Goal: Task Accomplishment & Management: Use online tool/utility

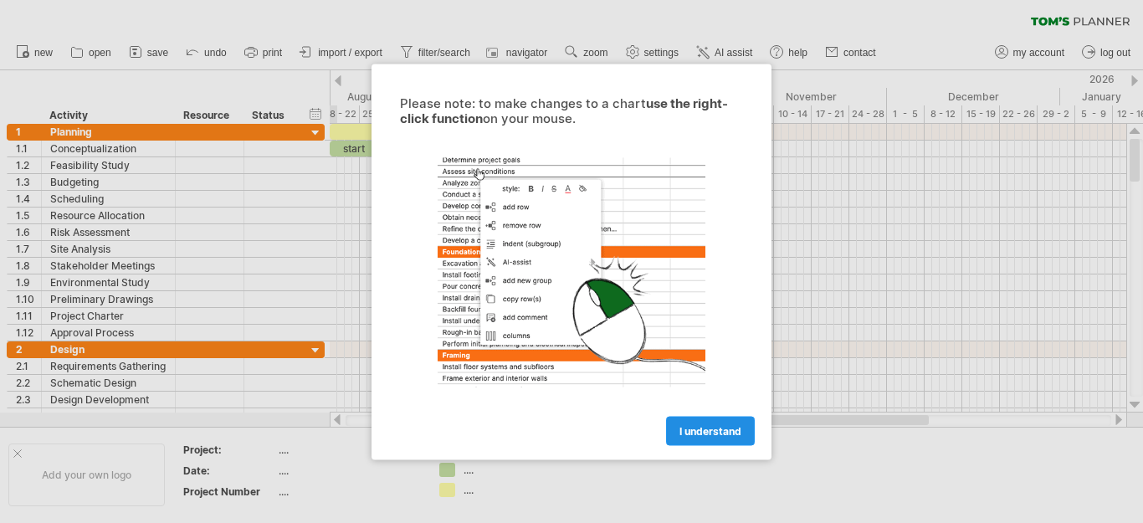
click at [709, 431] on span "I understand" at bounding box center [711, 430] width 62 height 13
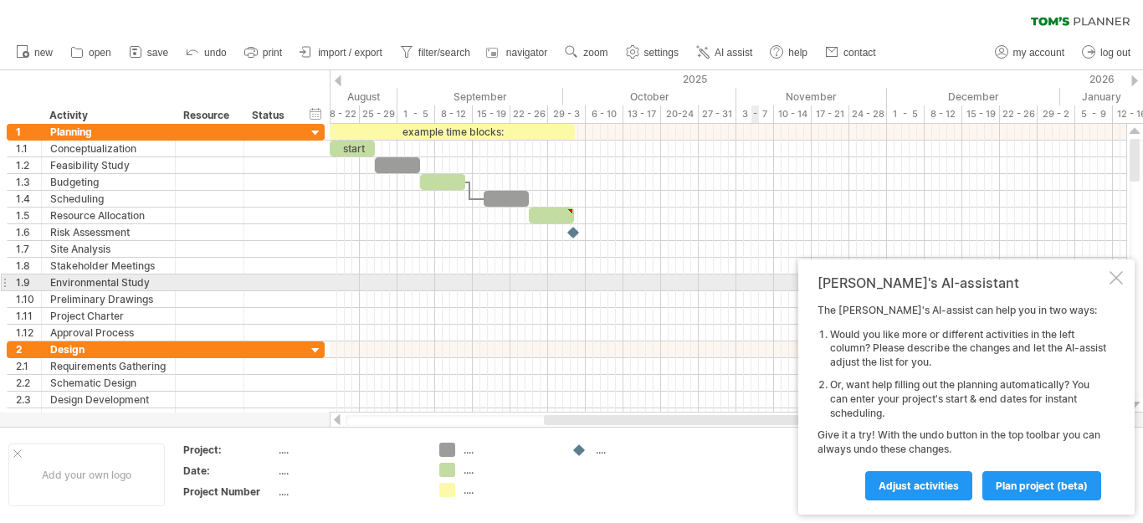
click at [1118, 277] on div at bounding box center [1116, 277] width 13 height 13
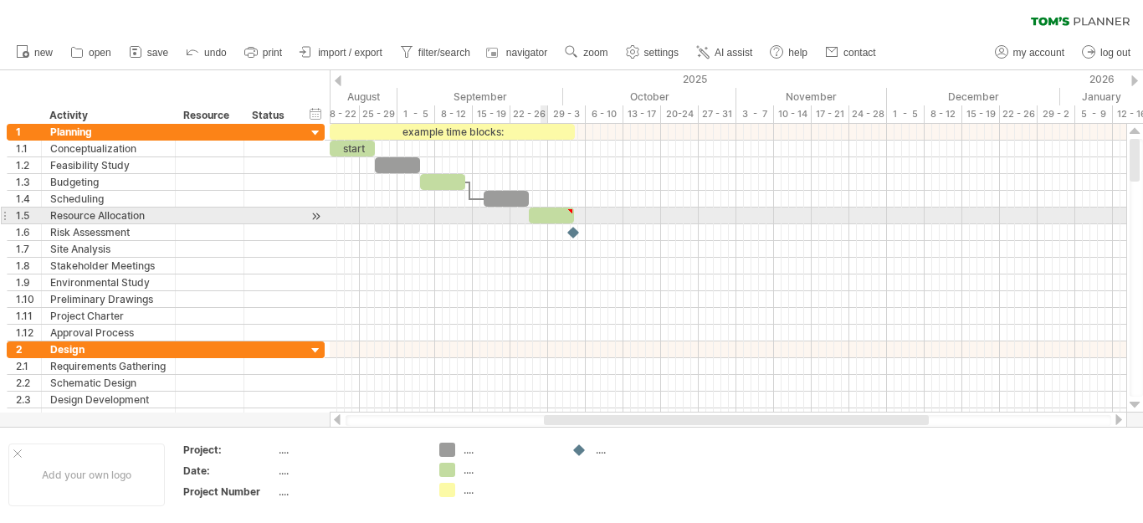
type textarea "**********"
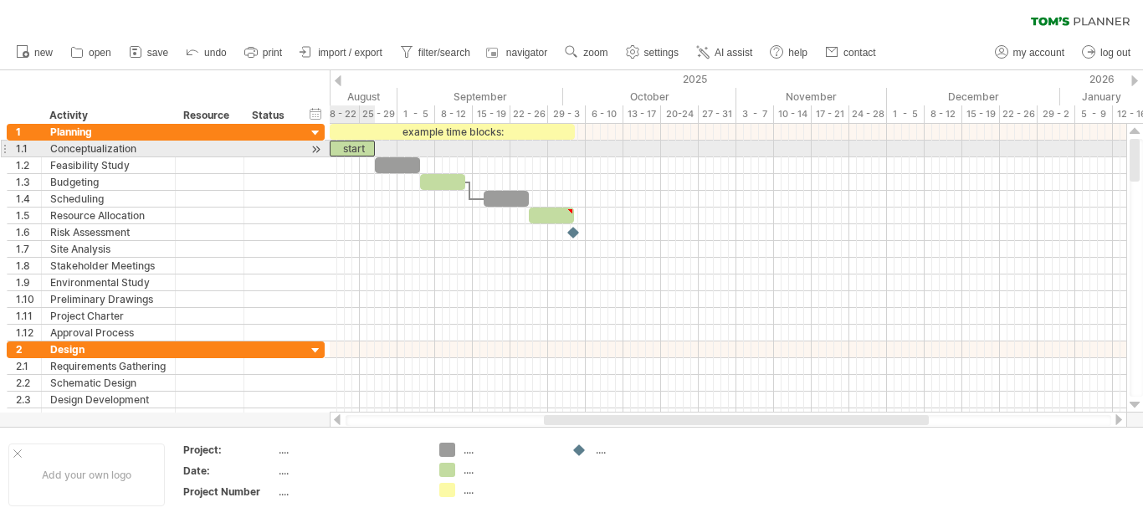
click at [358, 150] on div "start" at bounding box center [352, 149] width 45 height 16
click at [400, 148] on div at bounding box center [728, 149] width 797 height 17
click at [359, 151] on div "*****" at bounding box center [352, 149] width 45 height 16
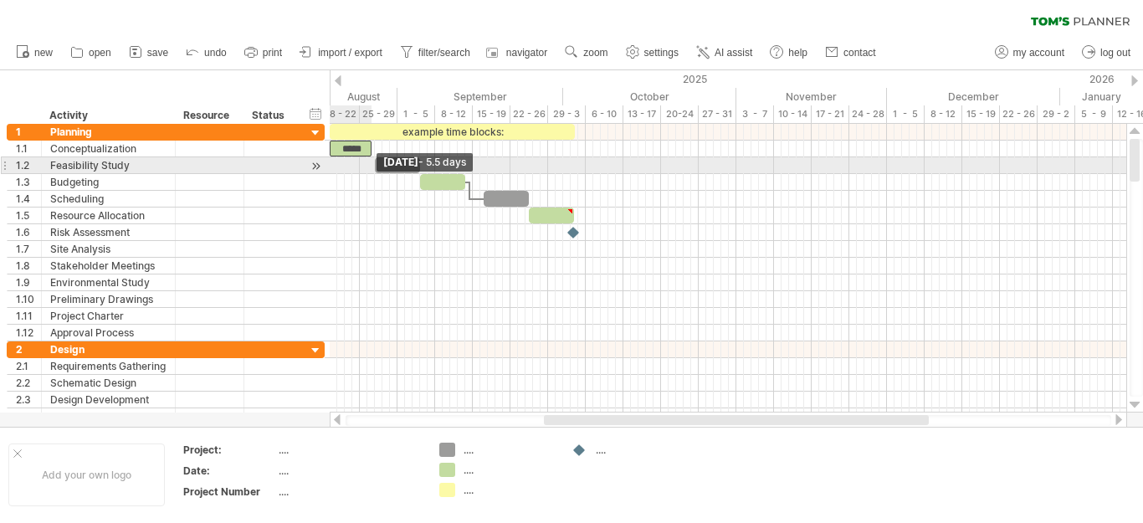
drag, startPoint x: 377, startPoint y: 148, endPoint x: 372, endPoint y: 163, distance: 15.6
click at [435, 163] on div "example time blocks: *****" at bounding box center [435, 233] width 0 height 218
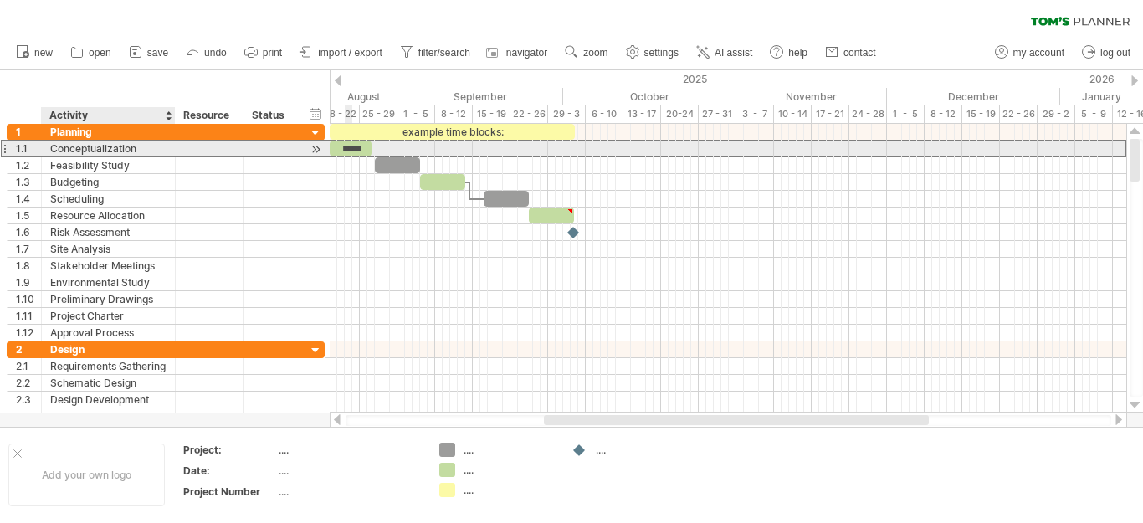
click at [135, 149] on div "Conceptualization" at bounding box center [108, 149] width 116 height 16
click at [0, 0] on input "**********" at bounding box center [0, 0] width 0 height 0
click at [353, 146] on div "*****" at bounding box center [351, 149] width 42 height 16
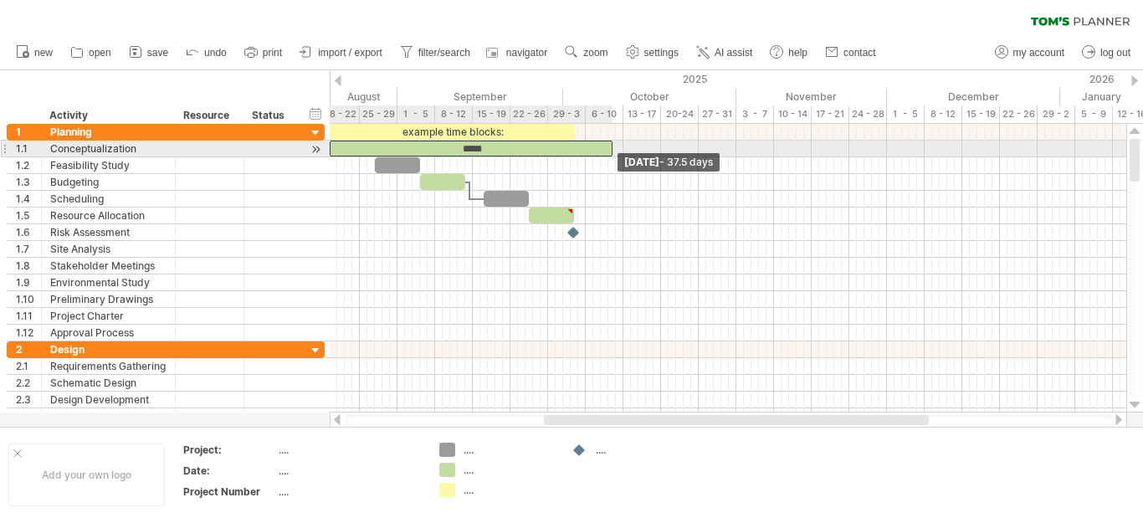
drag, startPoint x: 367, startPoint y: 151, endPoint x: 609, endPoint y: 151, distance: 241.9
click at [609, 151] on span at bounding box center [612, 149] width 7 height 16
click at [492, 148] on div "*****" at bounding box center [471, 149] width 283 height 16
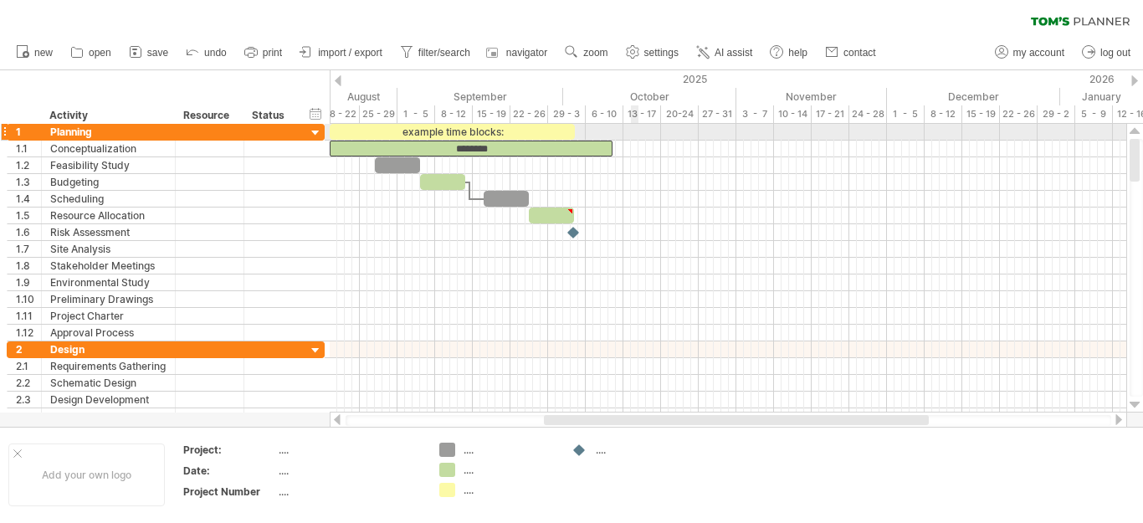
click at [633, 137] on div at bounding box center [728, 132] width 797 height 17
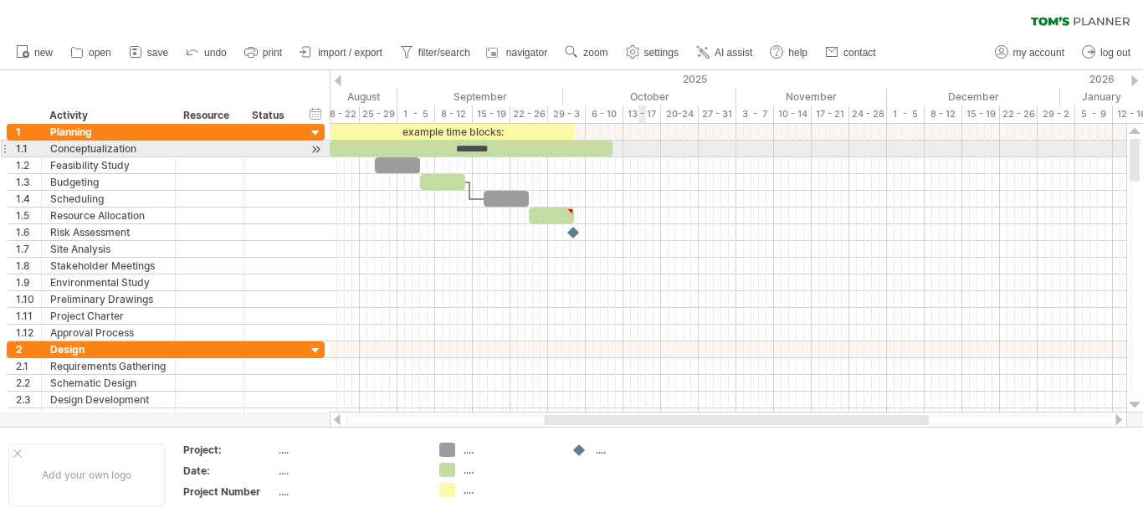
click at [639, 150] on div at bounding box center [728, 149] width 797 height 17
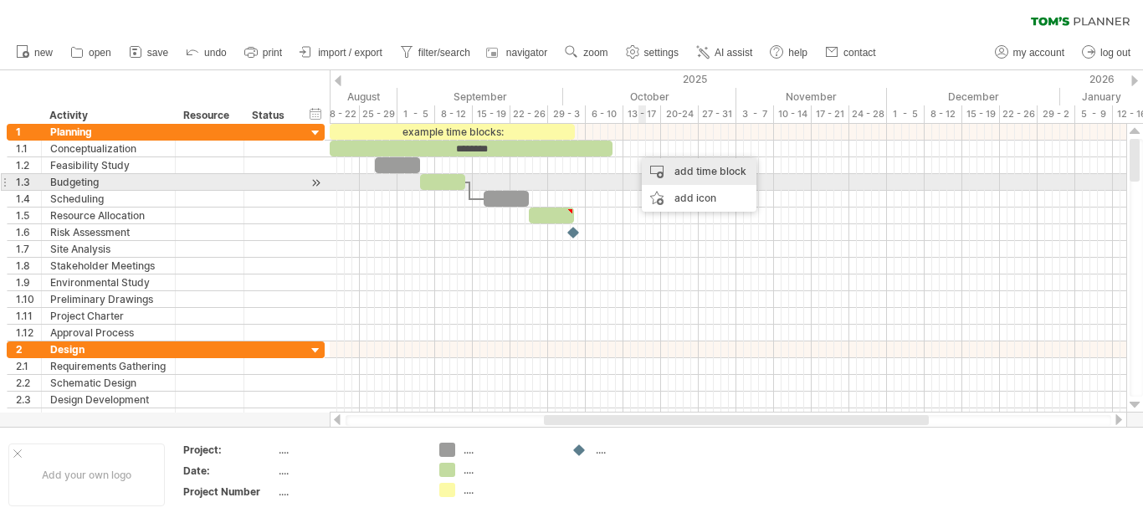
click at [687, 176] on div "add time block" at bounding box center [699, 171] width 115 height 27
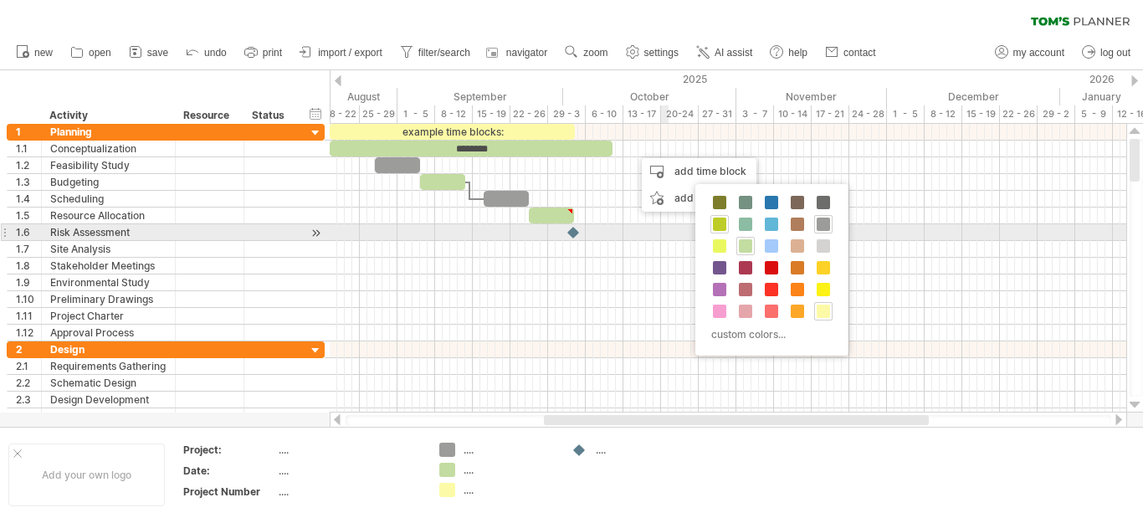
click at [718, 225] on span at bounding box center [719, 224] width 13 height 13
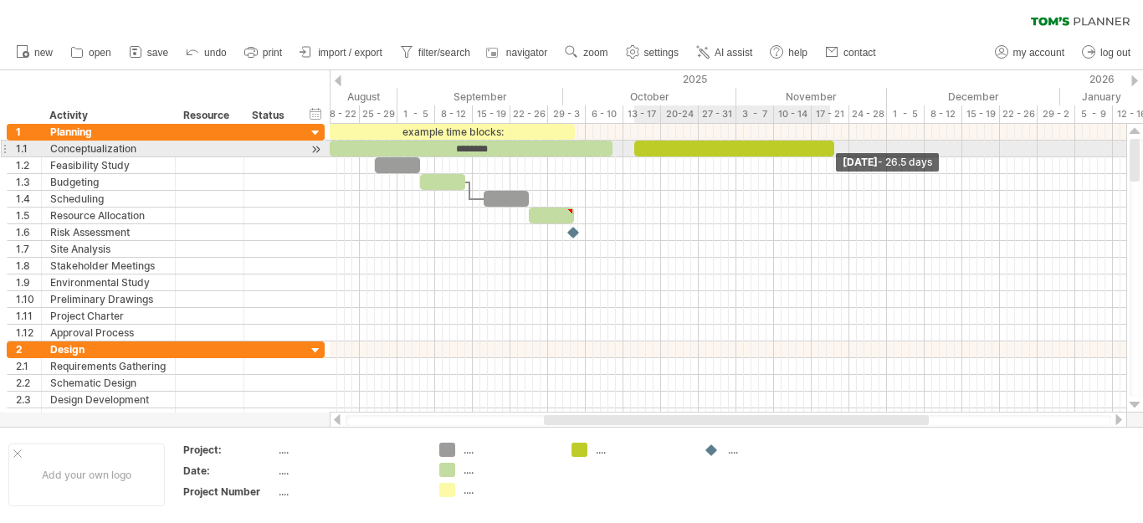
drag, startPoint x: 643, startPoint y: 151, endPoint x: 834, endPoint y: 150, distance: 190.8
click at [834, 150] on span at bounding box center [834, 149] width 7 height 16
click at [704, 149] on div at bounding box center [734, 149] width 200 height 16
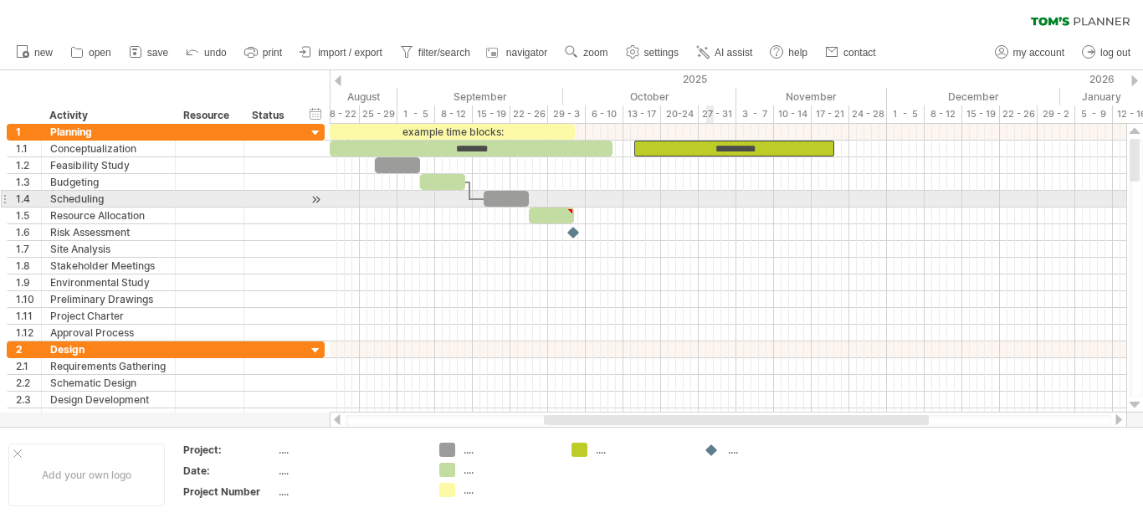
click at [709, 209] on div at bounding box center [728, 216] width 797 height 17
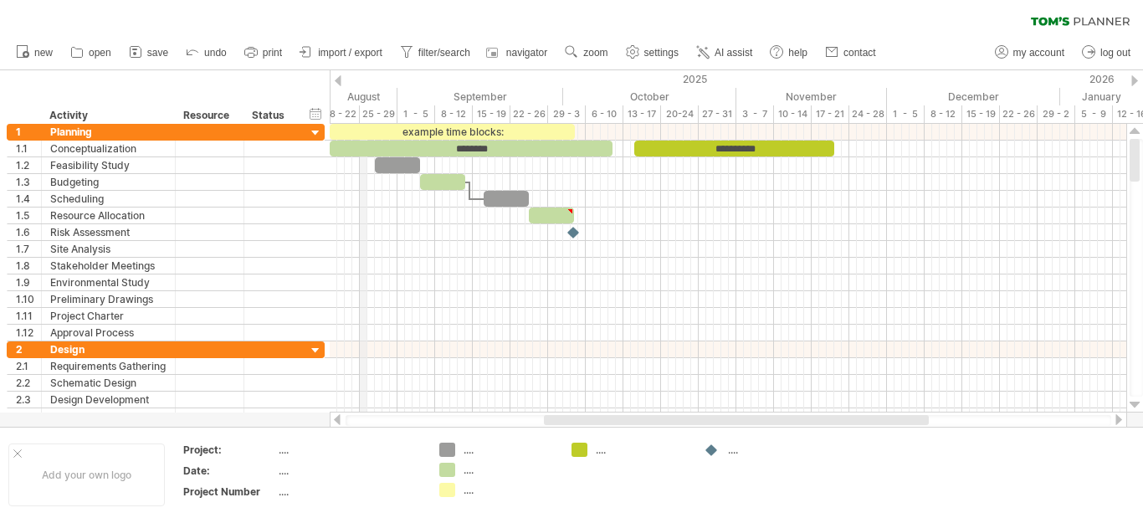
click at [365, 100] on div "August" at bounding box center [318, 97] width 158 height 18
click at [377, 98] on div "August" at bounding box center [318, 97] width 158 height 18
click at [337, 80] on div at bounding box center [338, 80] width 7 height 11
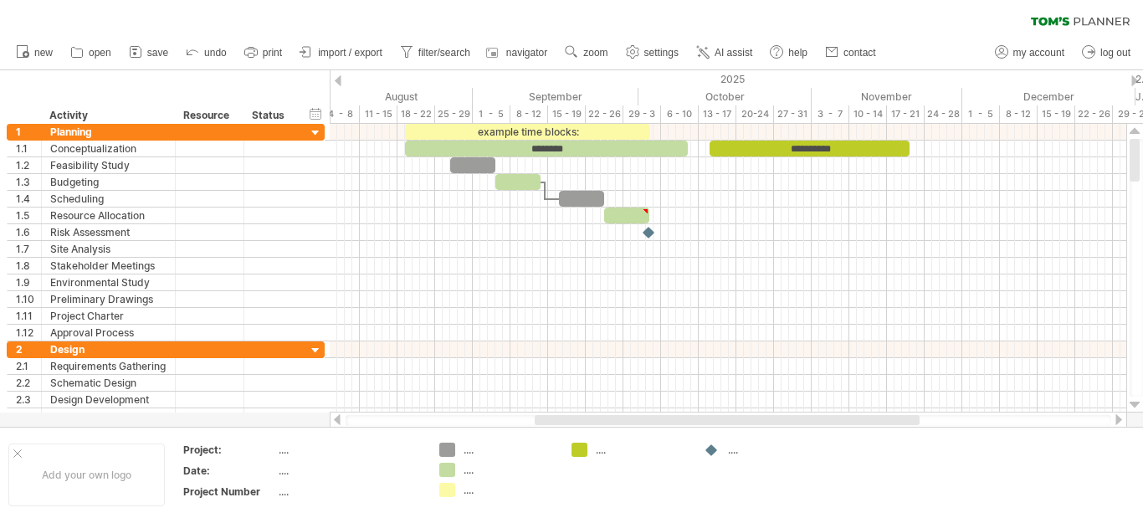
click at [337, 80] on div at bounding box center [338, 80] width 7 height 11
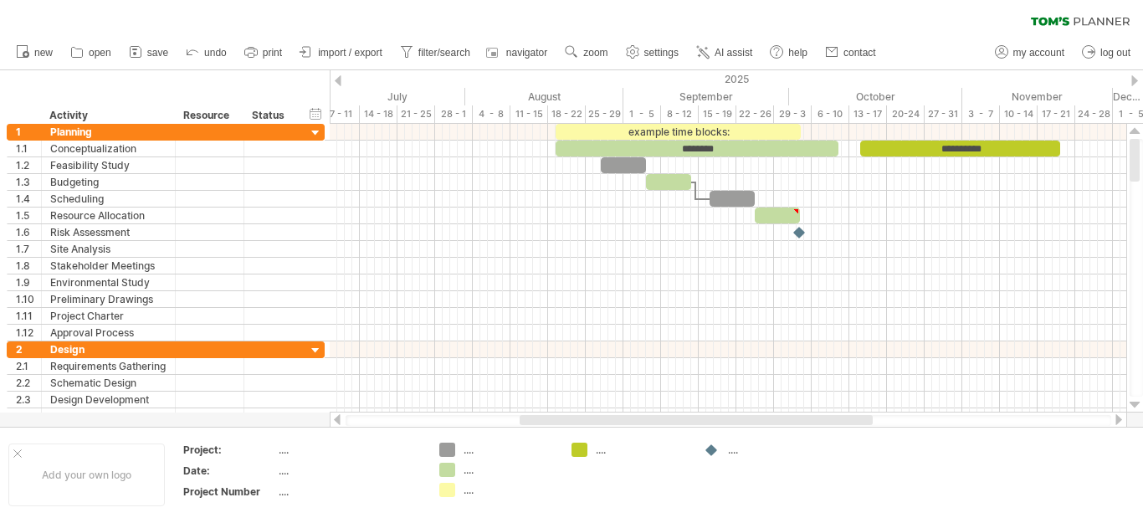
click at [1130, 81] on div "2025" at bounding box center [349, 79] width 1876 height 18
click at [1135, 83] on div at bounding box center [1135, 80] width 7 height 11
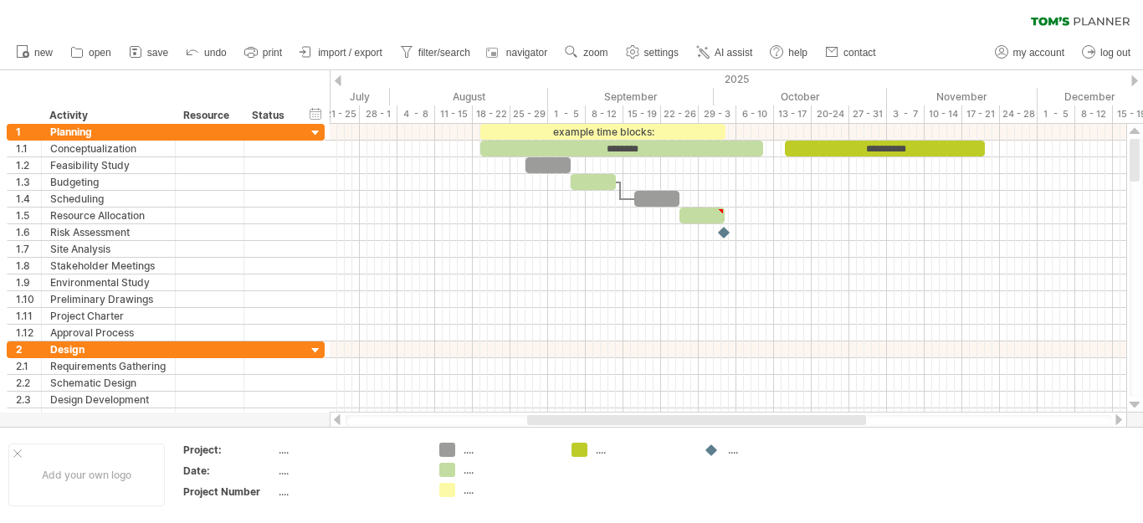
click at [1135, 83] on div at bounding box center [1135, 80] width 7 height 11
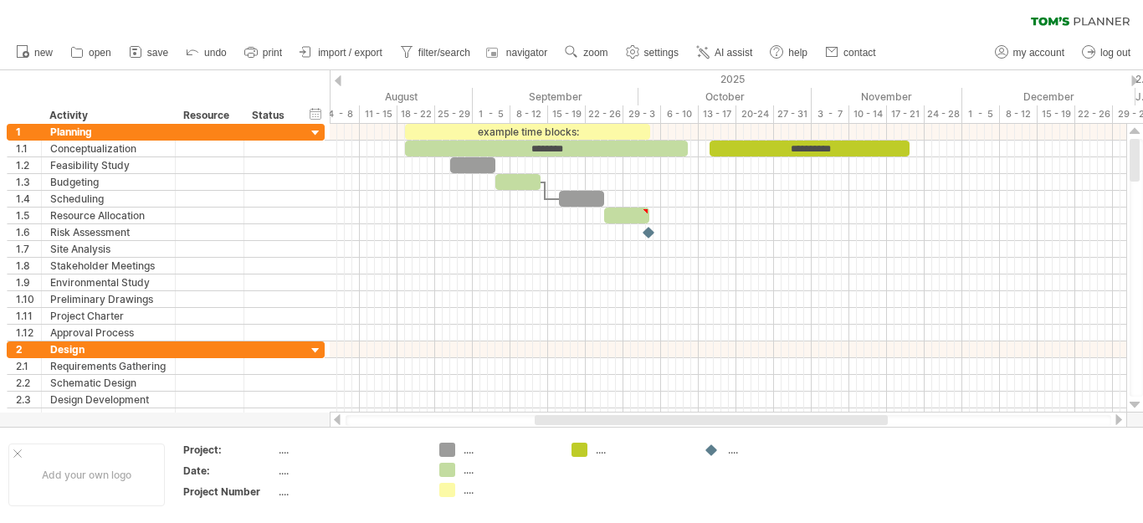
click at [1130, 78] on div "Trying to reach [DOMAIN_NAME] Connected again... 0% clear filter new 1" at bounding box center [571, 261] width 1143 height 523
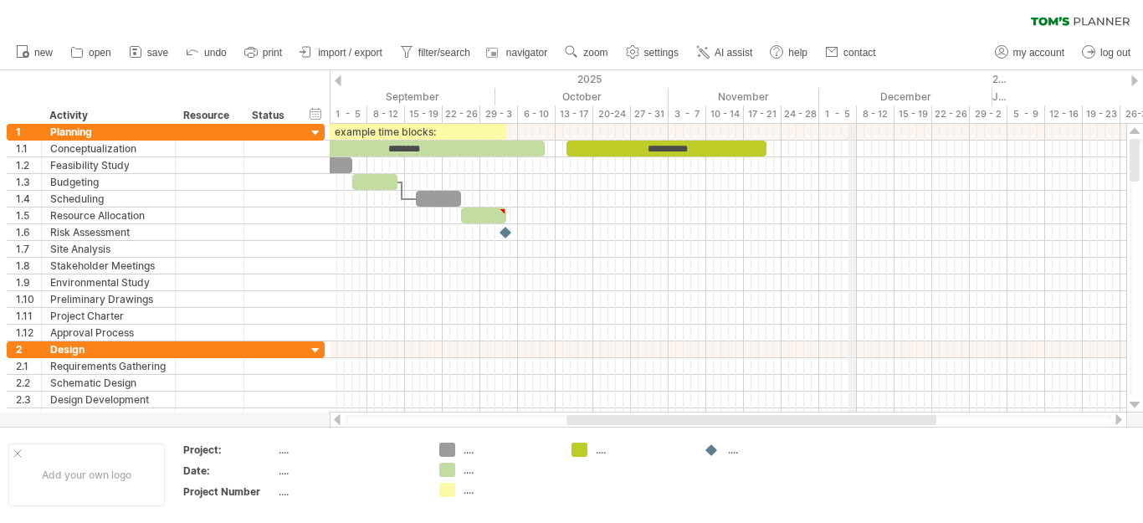
drag, startPoint x: 996, startPoint y: 98, endPoint x: 853, endPoint y: 105, distance: 143.3
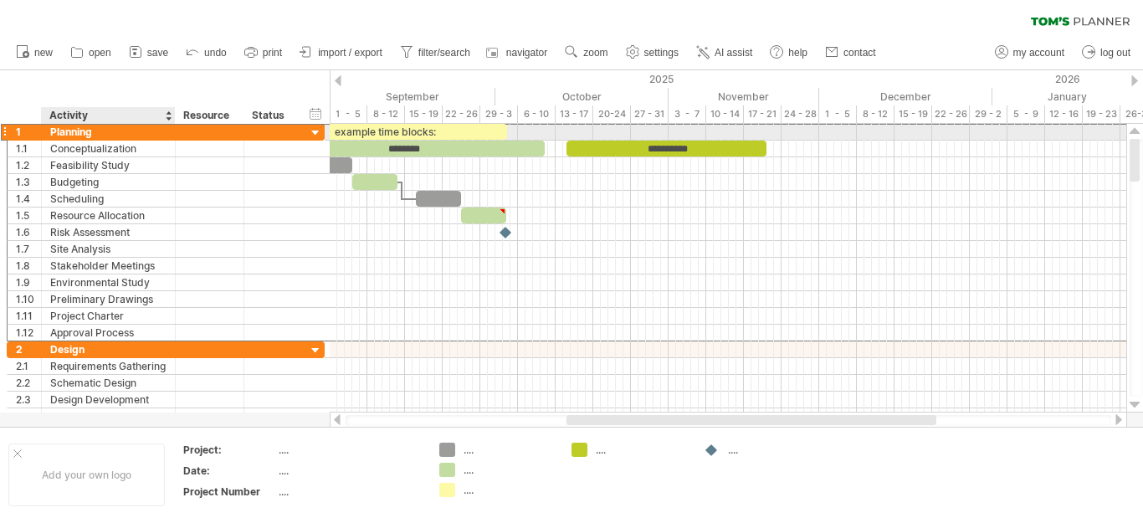
click at [105, 130] on div "Planning" at bounding box center [108, 132] width 116 height 16
click at [0, 0] on input "********" at bounding box center [0, 0] width 0 height 0
click at [104, 138] on input "********" at bounding box center [108, 132] width 116 height 16
click at [109, 136] on input "********" at bounding box center [108, 132] width 116 height 16
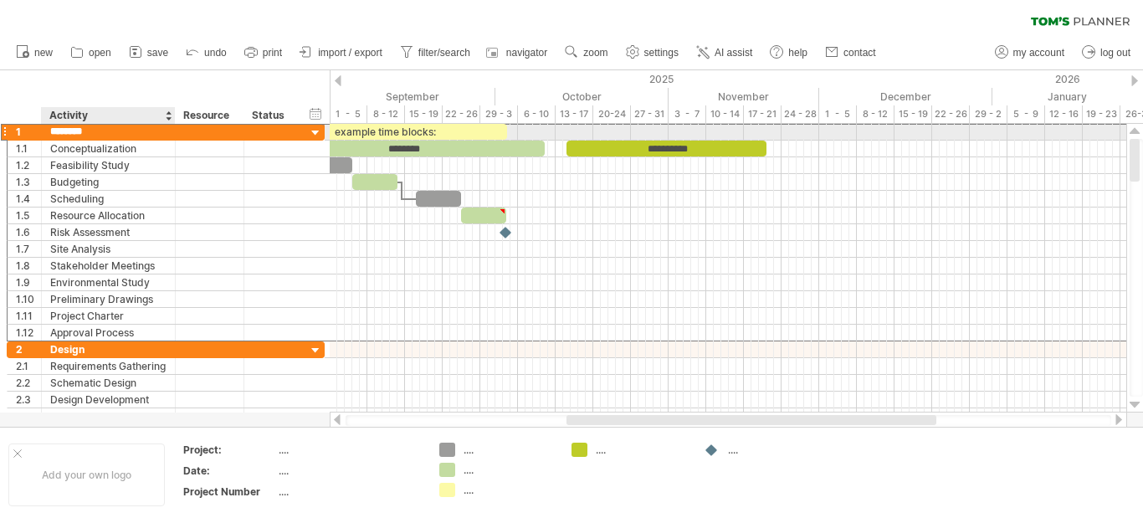
click at [111, 134] on input "********" at bounding box center [108, 132] width 116 height 16
type input "**********"
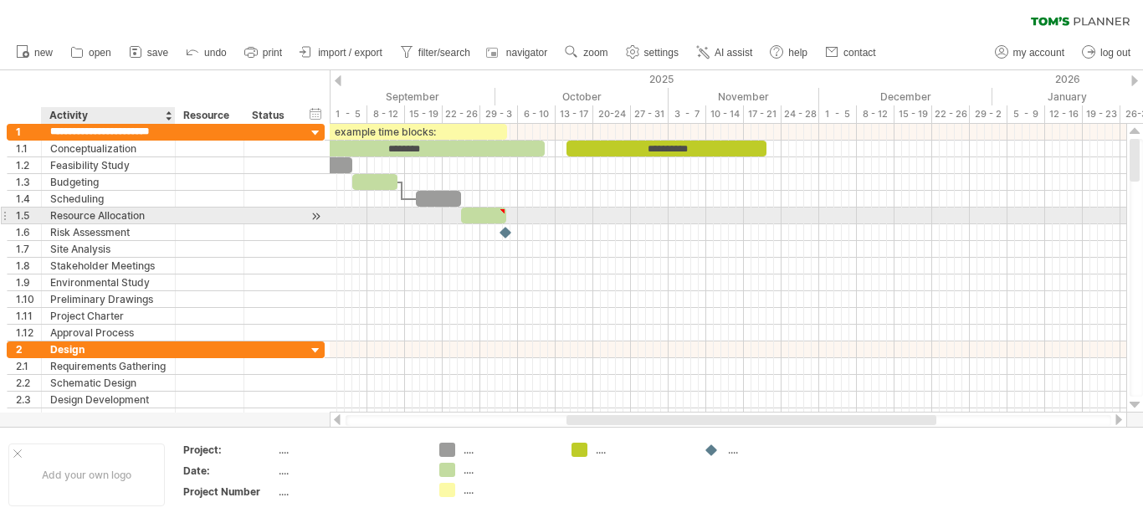
click at [177, 211] on div at bounding box center [210, 216] width 69 height 16
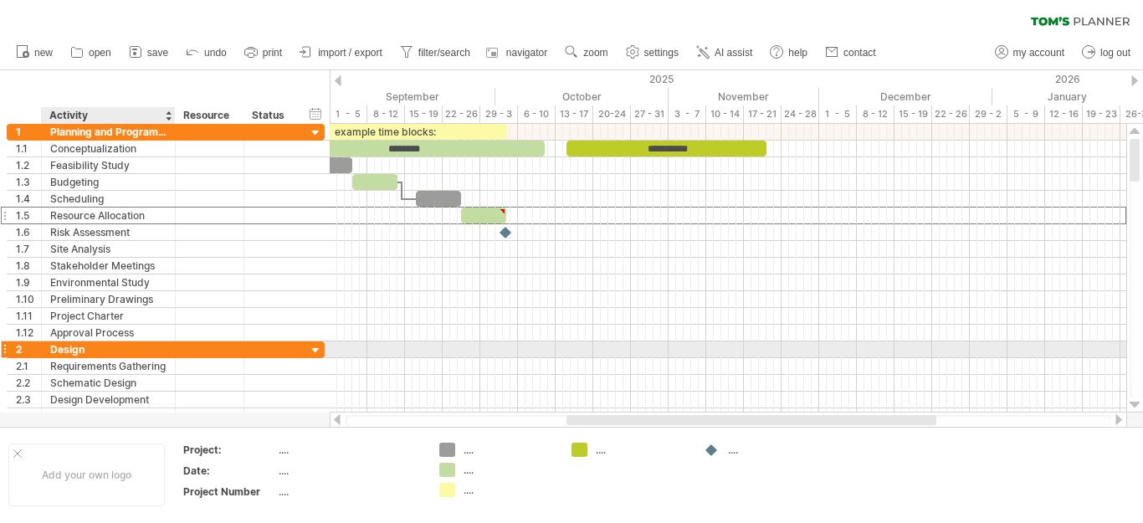
click at [135, 350] on div "Design" at bounding box center [108, 349] width 116 height 16
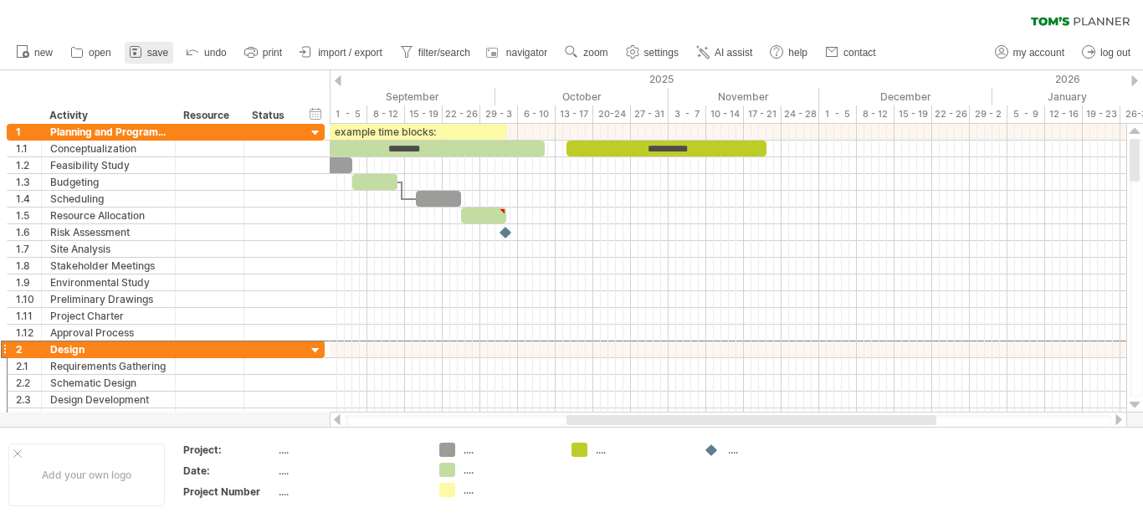
click at [149, 51] on span "save" at bounding box center [157, 53] width 21 height 12
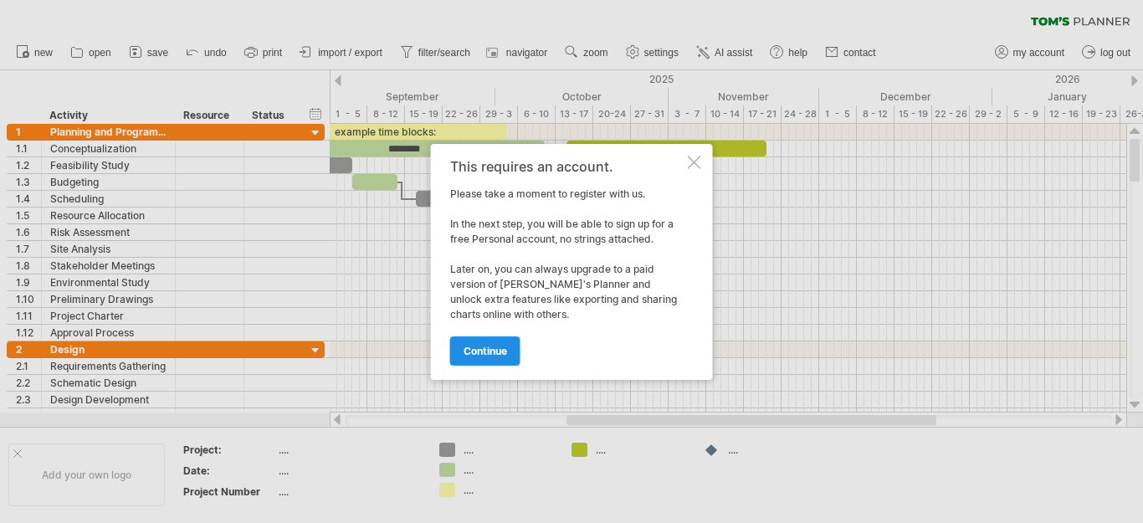
click at [496, 345] on span "continue" at bounding box center [486, 351] width 44 height 13
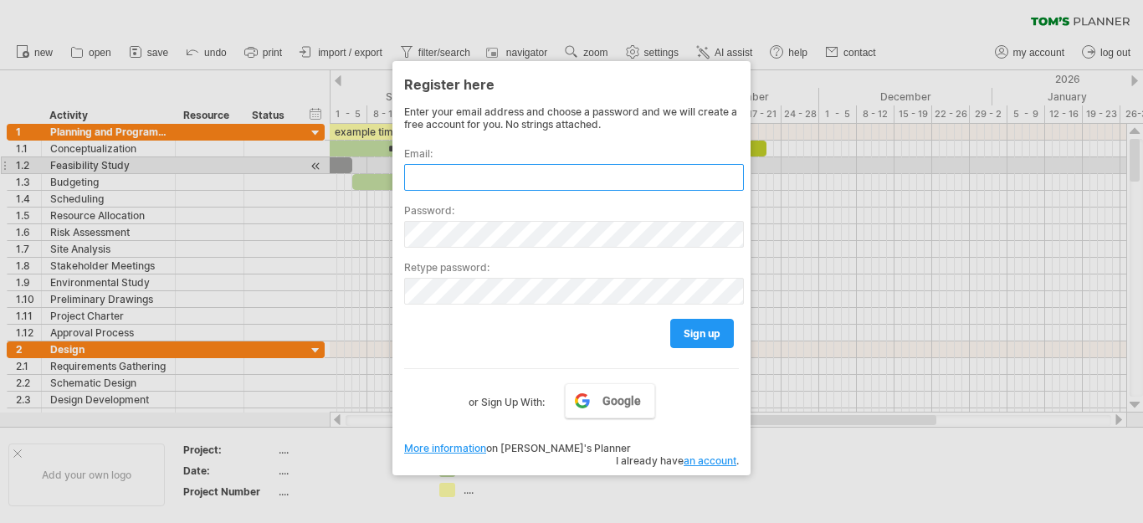
click at [464, 172] on input "text" at bounding box center [574, 177] width 340 height 27
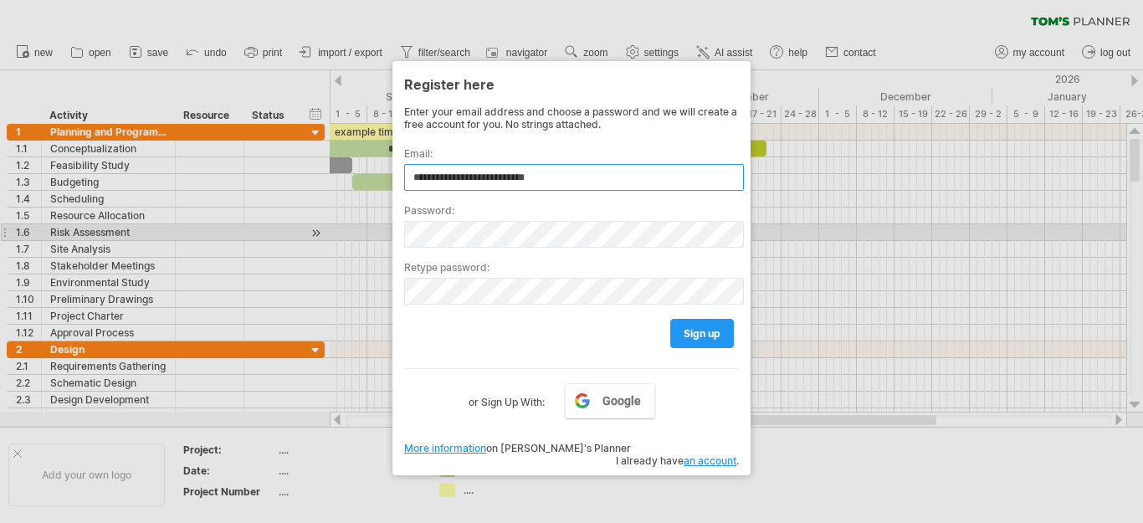
type input "**********"
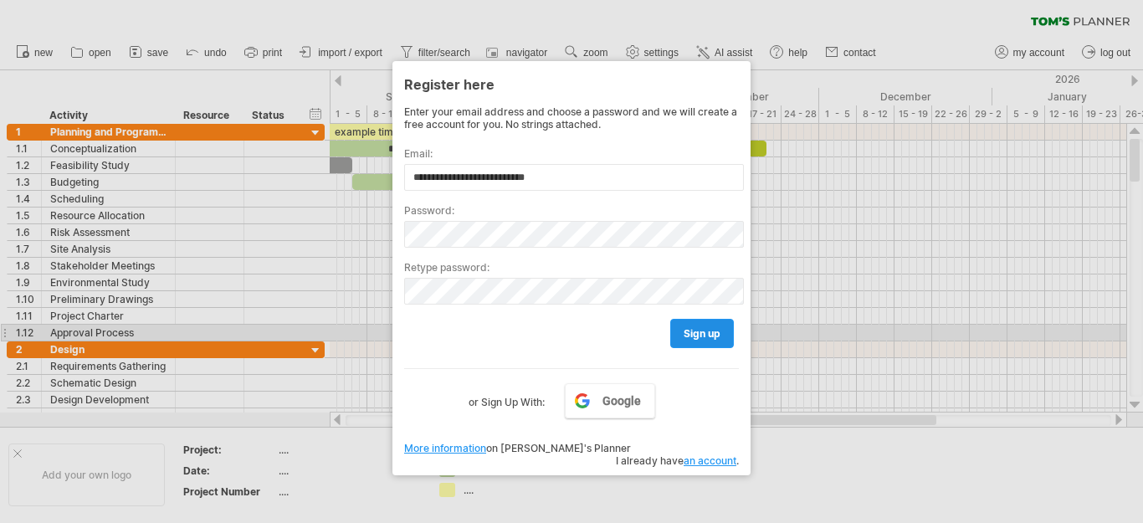
click at [702, 330] on span "sign up" at bounding box center [702, 333] width 37 height 13
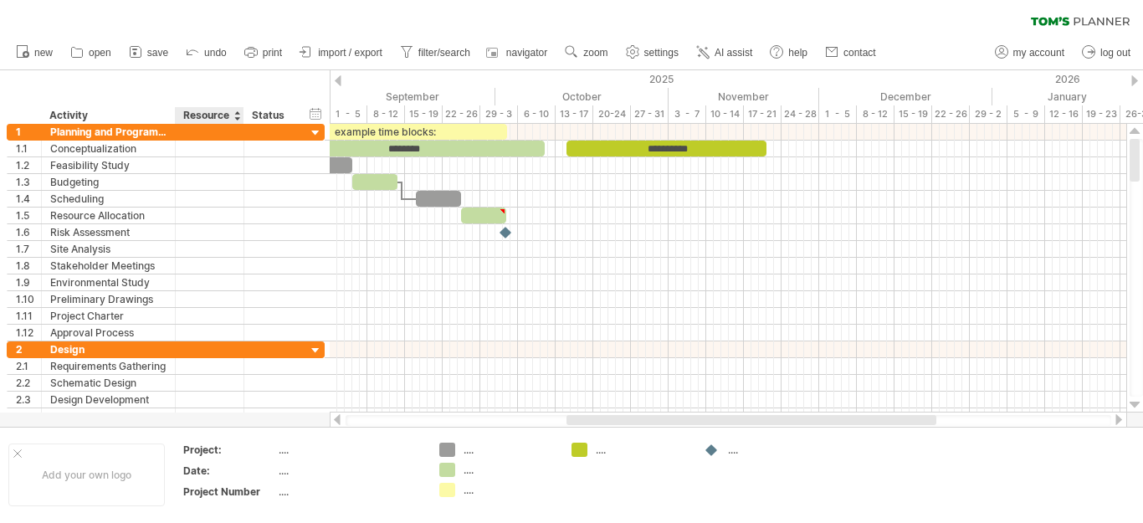
click at [239, 115] on div at bounding box center [237, 115] width 7 height 17
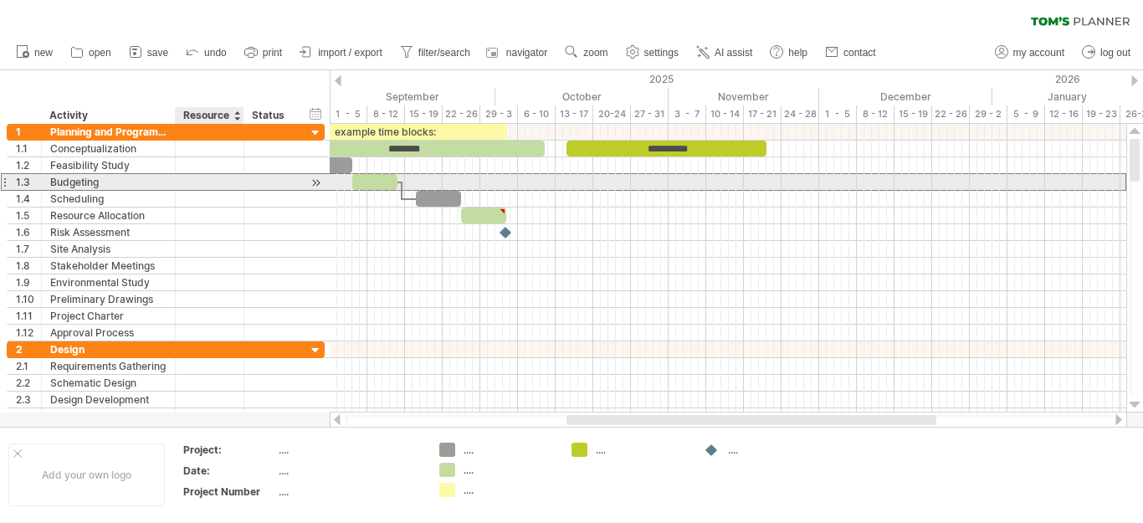
click at [162, 174] on div "Budgeting" at bounding box center [108, 182] width 116 height 16
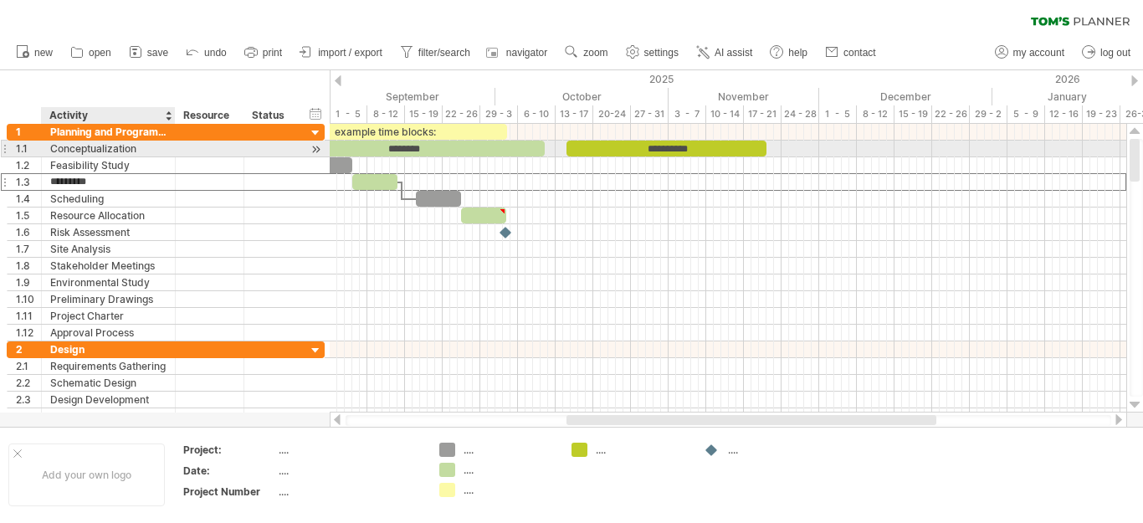
click at [163, 146] on div "Conceptualization" at bounding box center [108, 149] width 116 height 16
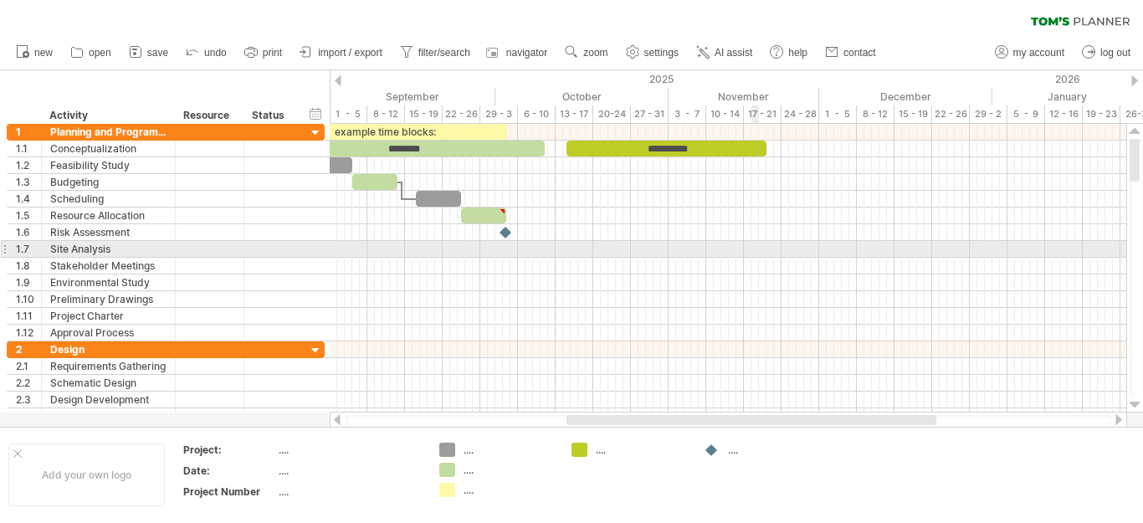
click at [752, 244] on div at bounding box center [728, 249] width 797 height 17
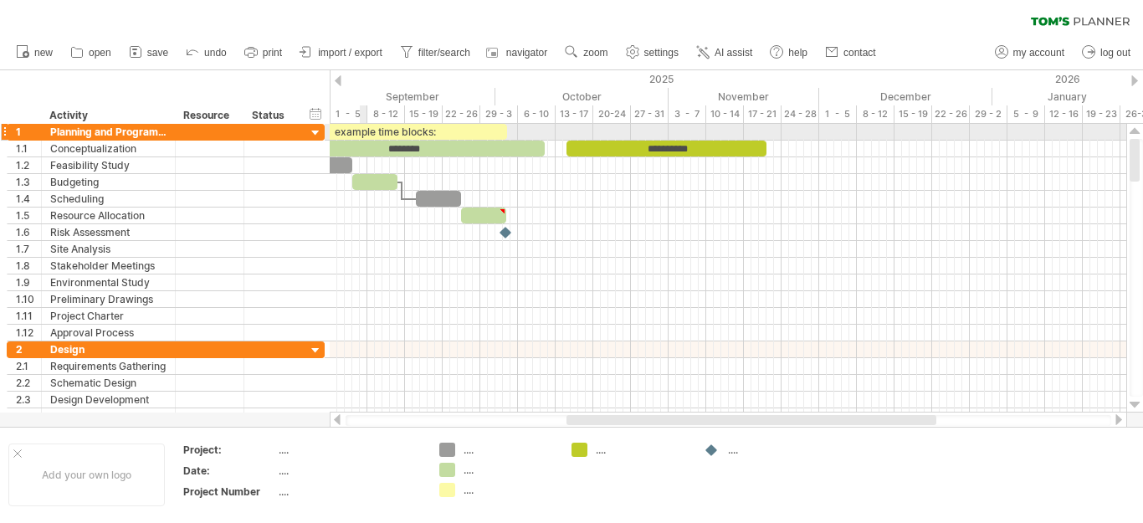
click at [361, 132] on div "example time blocks:" at bounding box center [384, 132] width 245 height 16
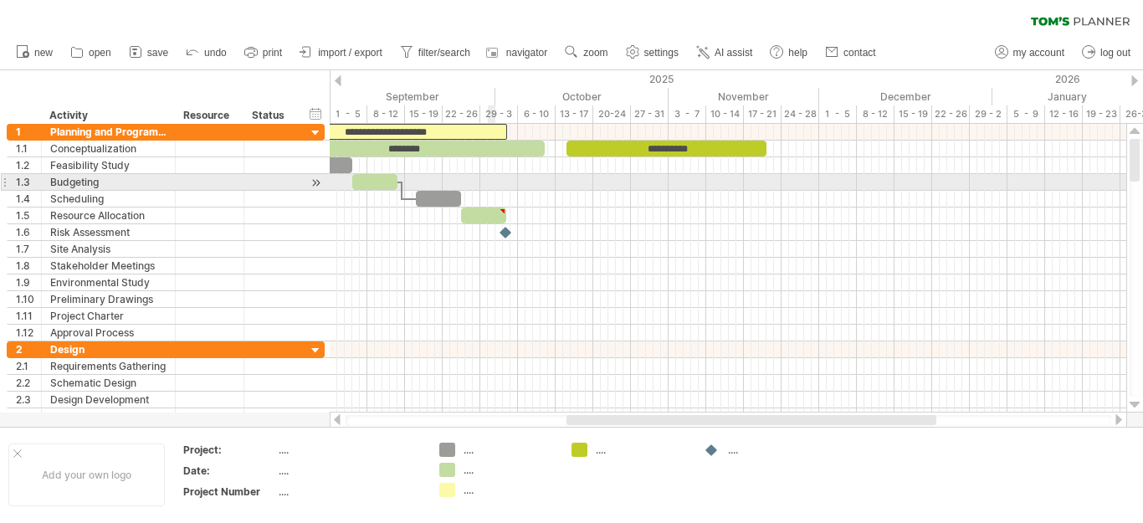
click at [524, 186] on div at bounding box center [728, 182] width 797 height 17
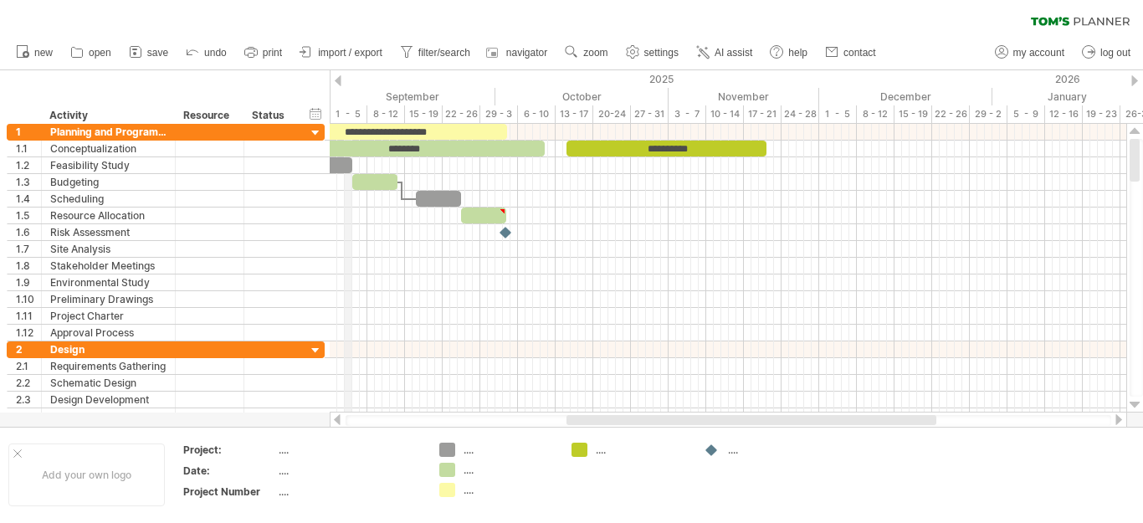
click at [346, 115] on div "1 - 5" at bounding box center [349, 114] width 38 height 18
click at [347, 115] on div "1 - 5" at bounding box center [349, 114] width 38 height 18
click at [315, 113] on div "hide start/end/duration show start/end/duration" at bounding box center [316, 114] width 16 height 18
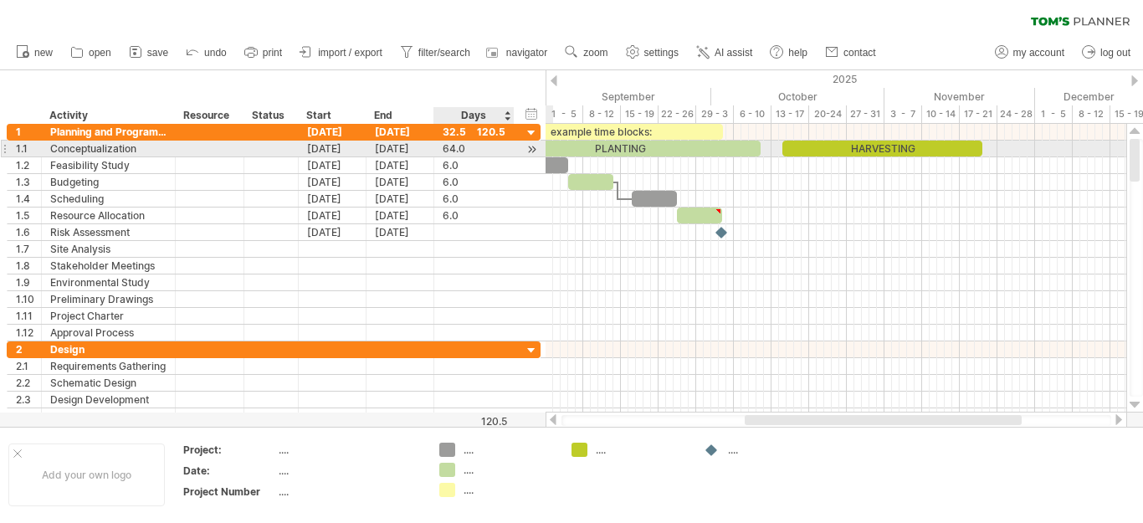
click at [526, 150] on div at bounding box center [532, 150] width 16 height 18
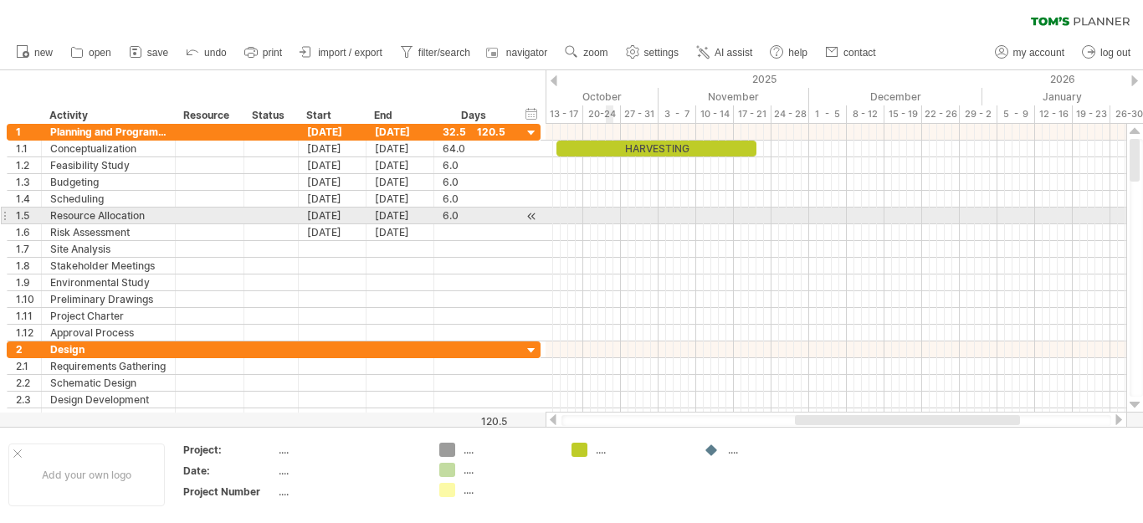
click at [788, 198] on div at bounding box center [836, 199] width 581 height 17
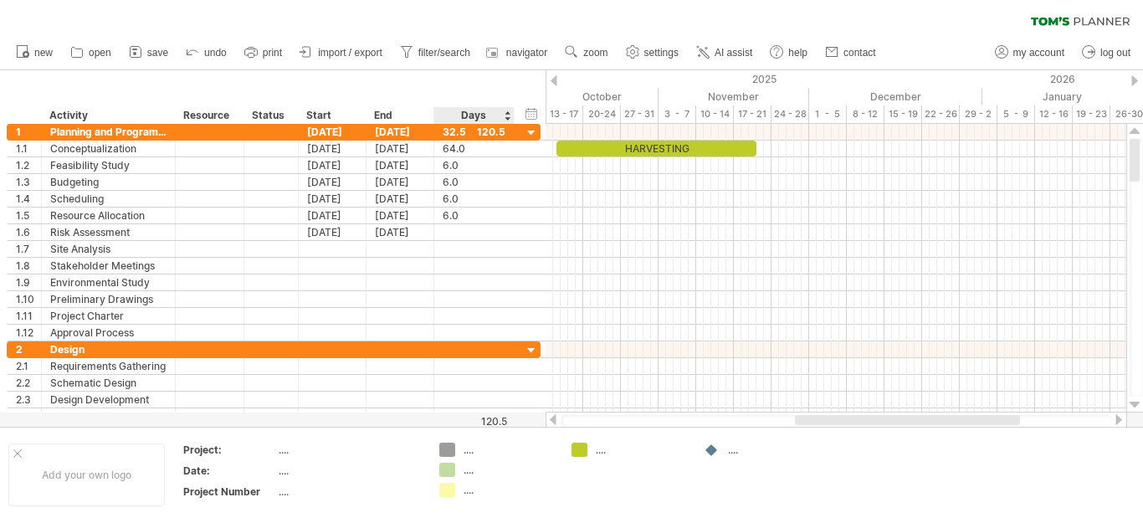
click at [473, 117] on div "Days" at bounding box center [474, 115] width 80 height 17
click at [372, 115] on div "End" at bounding box center [400, 115] width 68 height 17
click at [318, 115] on div "Start" at bounding box center [331, 115] width 50 height 17
click at [424, 118] on div at bounding box center [426, 115] width 7 height 17
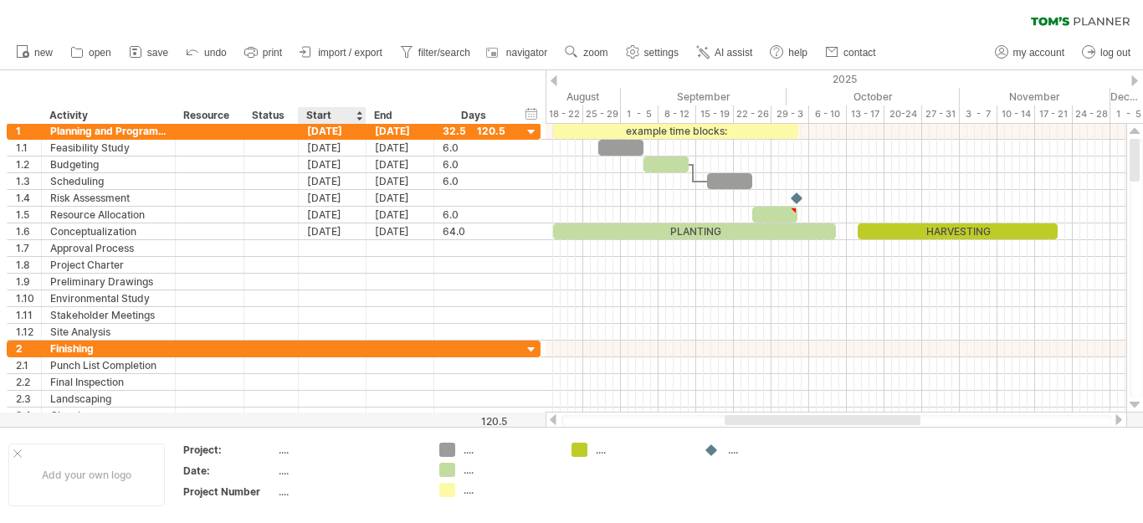
click at [315, 116] on div "Start" at bounding box center [331, 115] width 50 height 17
click at [352, 128] on div "[DATE]" at bounding box center [333, 131] width 68 height 16
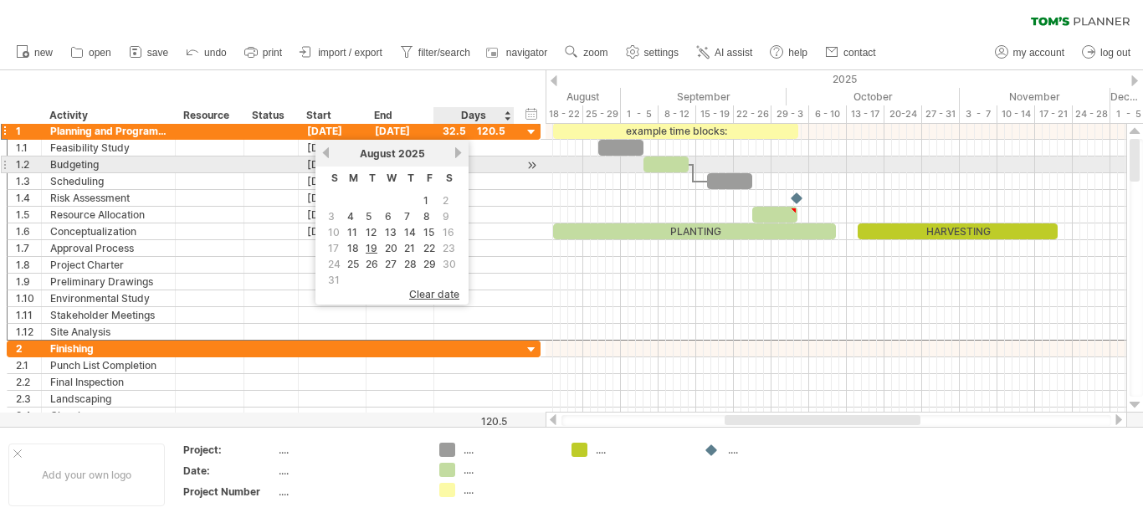
click at [455, 157] on link "next" at bounding box center [458, 152] width 13 height 13
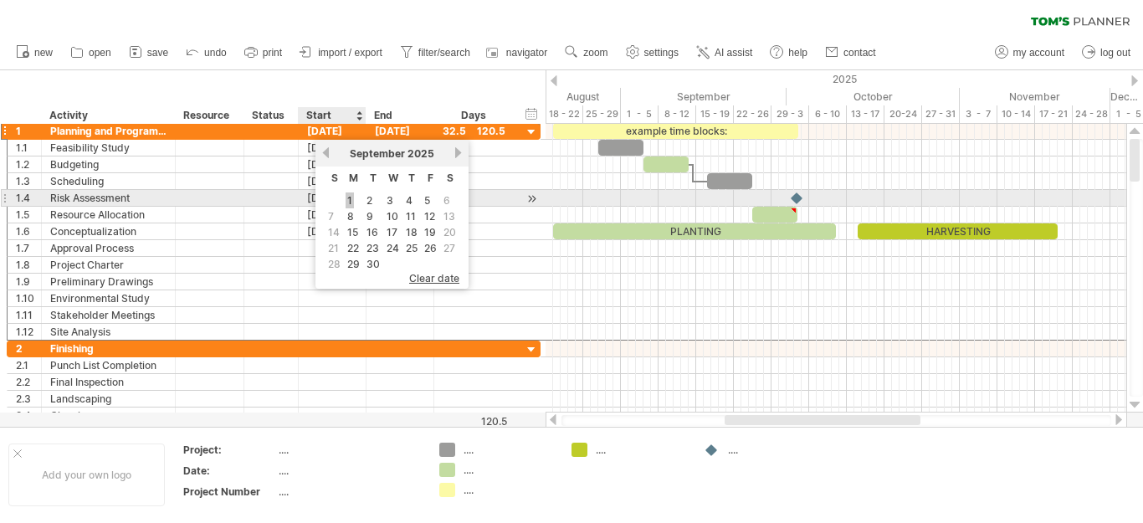
click at [352, 198] on link "1" at bounding box center [350, 200] width 8 height 16
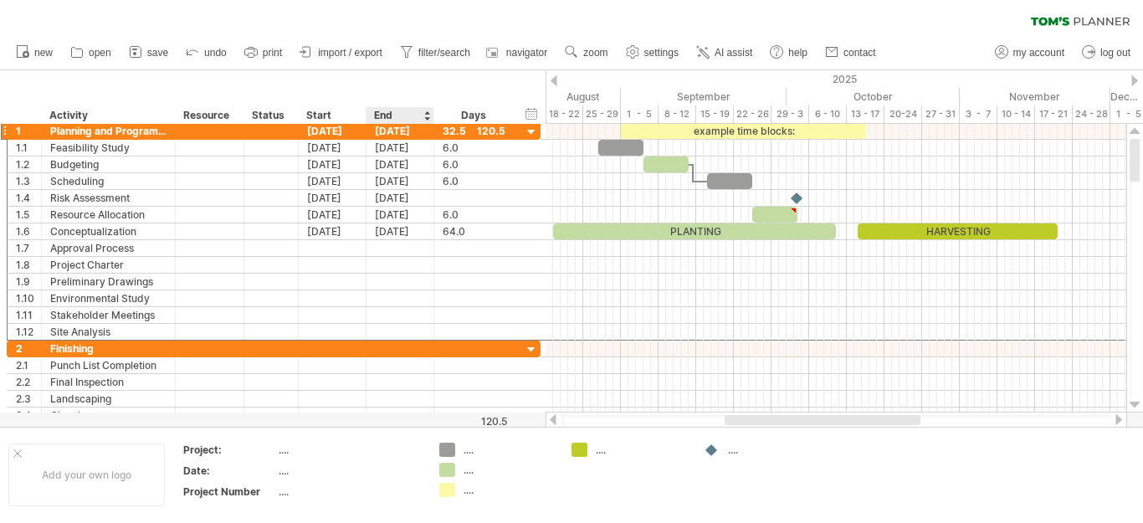
click at [424, 116] on div at bounding box center [426, 115] width 7 height 17
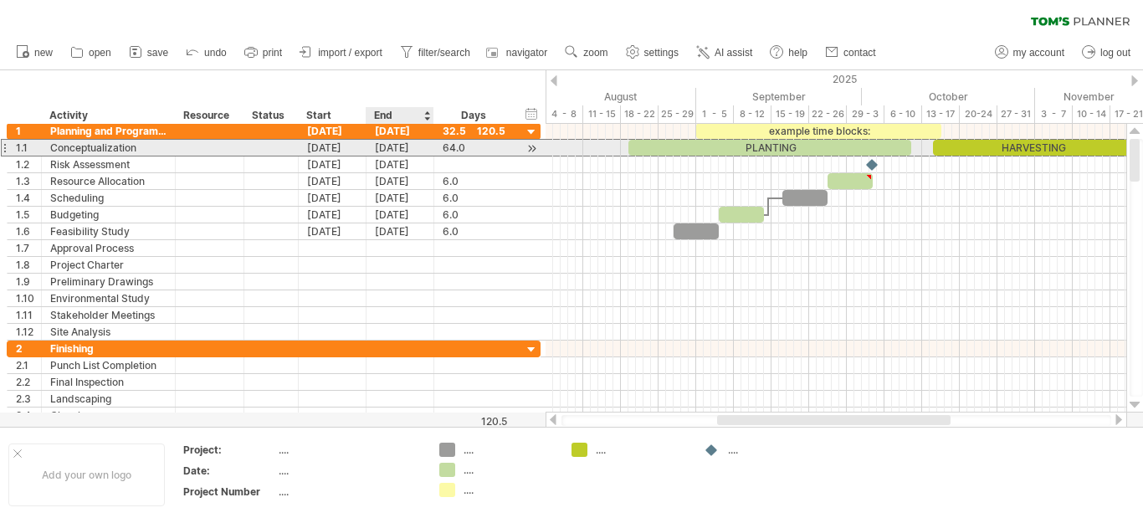
click at [391, 151] on div "[DATE]" at bounding box center [401, 148] width 68 height 16
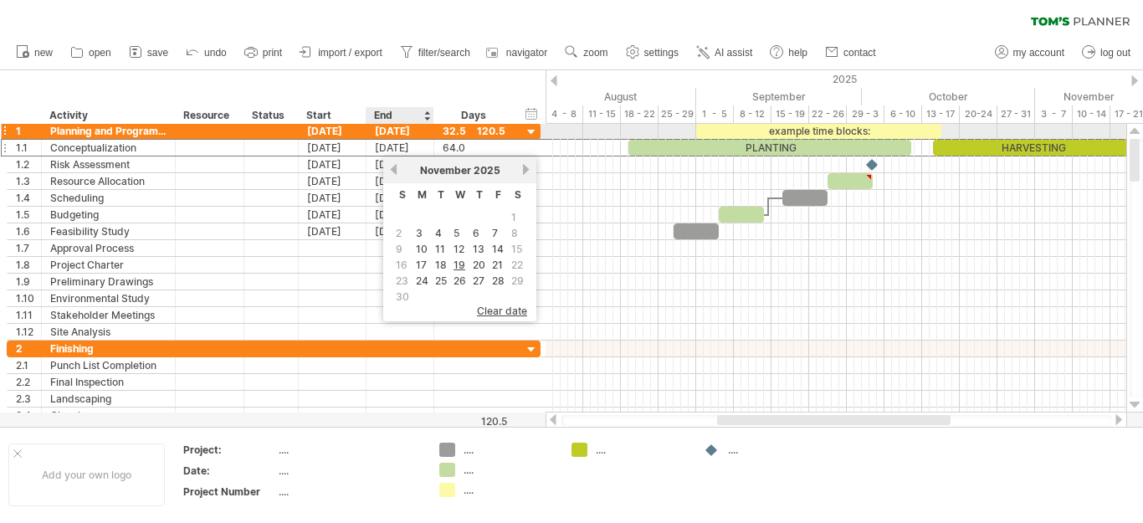
click at [403, 131] on div "[DATE]" at bounding box center [401, 131] width 68 height 16
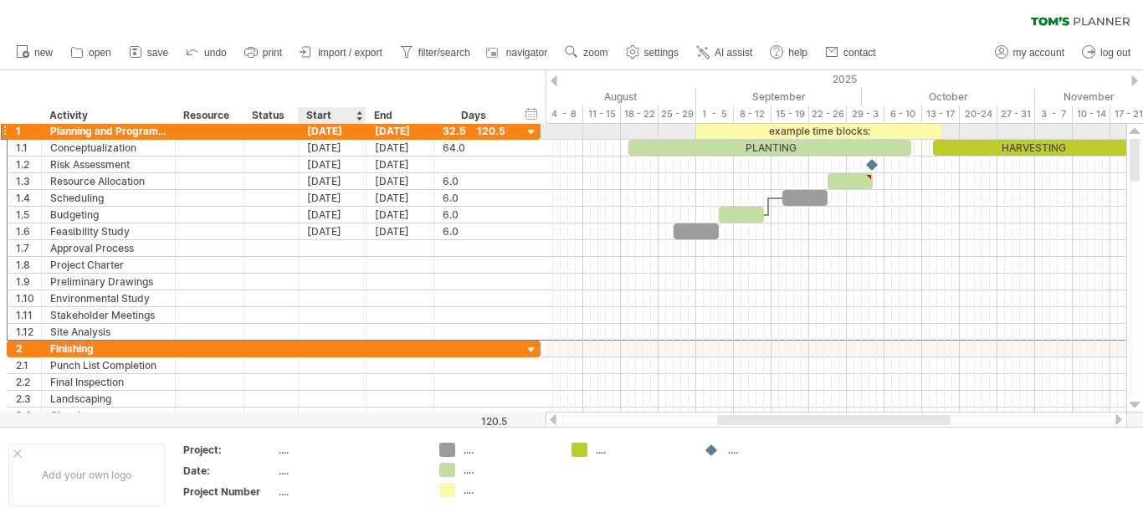
click at [321, 132] on div "[DATE]" at bounding box center [333, 131] width 68 height 16
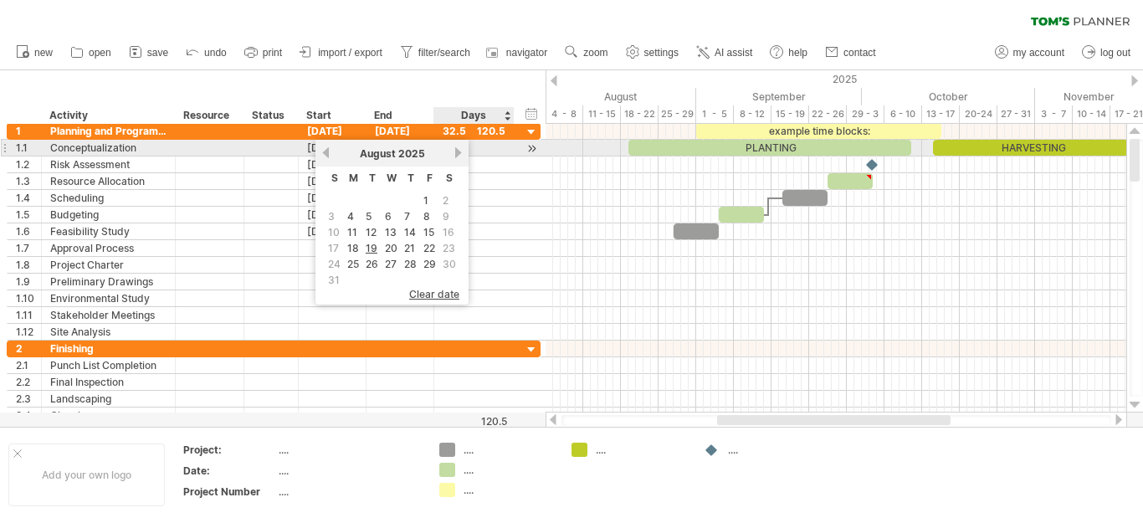
click at [454, 146] on link "next" at bounding box center [458, 152] width 13 height 13
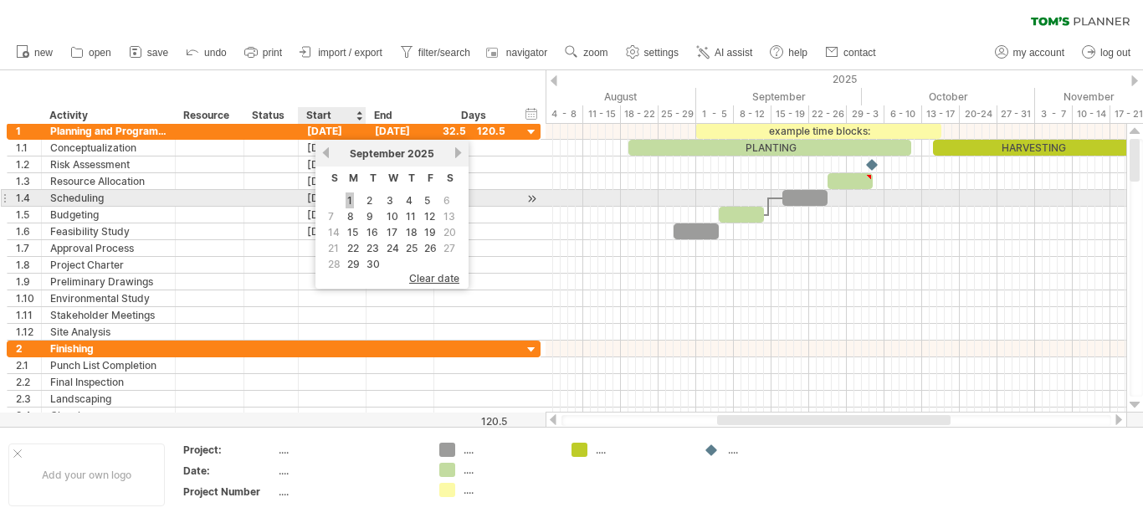
click at [351, 203] on link "1" at bounding box center [350, 200] width 8 height 16
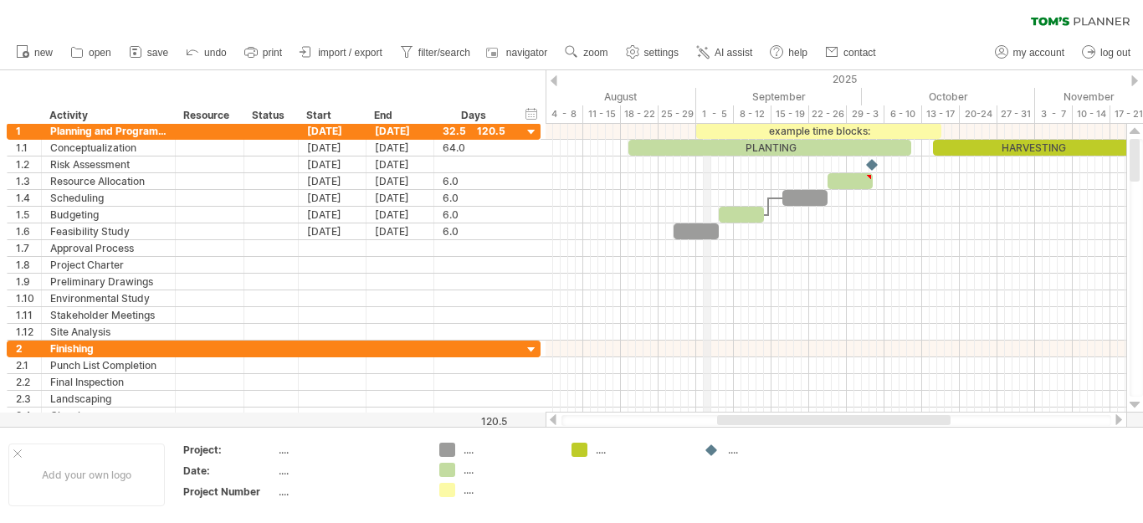
click at [705, 116] on div "1 - 5" at bounding box center [715, 114] width 38 height 18
click at [675, 142] on div "PLANTING" at bounding box center [770, 148] width 283 height 16
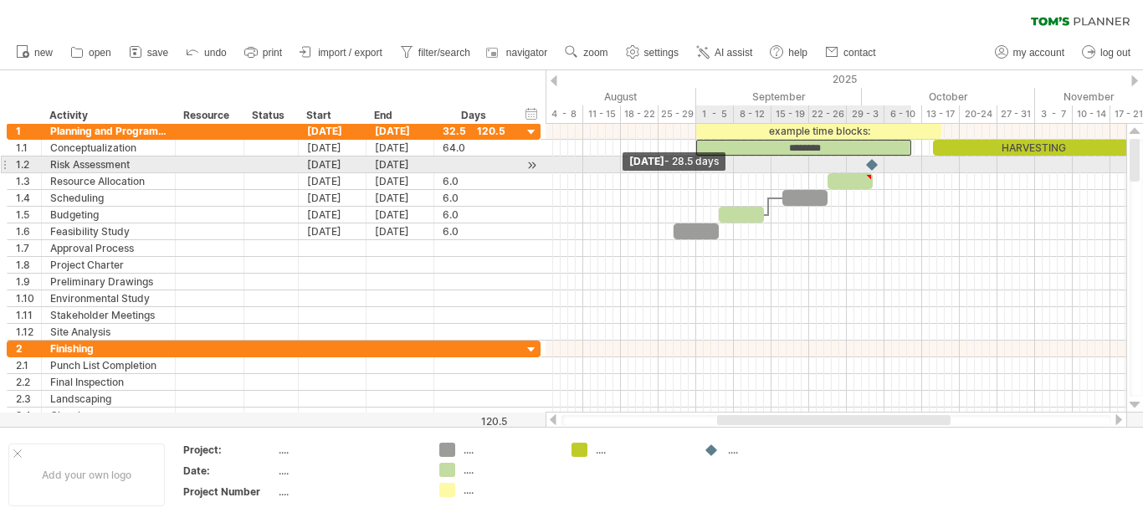
drag, startPoint x: 625, startPoint y: 147, endPoint x: 694, endPoint y: 159, distance: 69.6
click at [694, 159] on div "example time blocks: ******** HARVESTING [DATE] [DATE] - 28.5 days" at bounding box center [836, 268] width 581 height 289
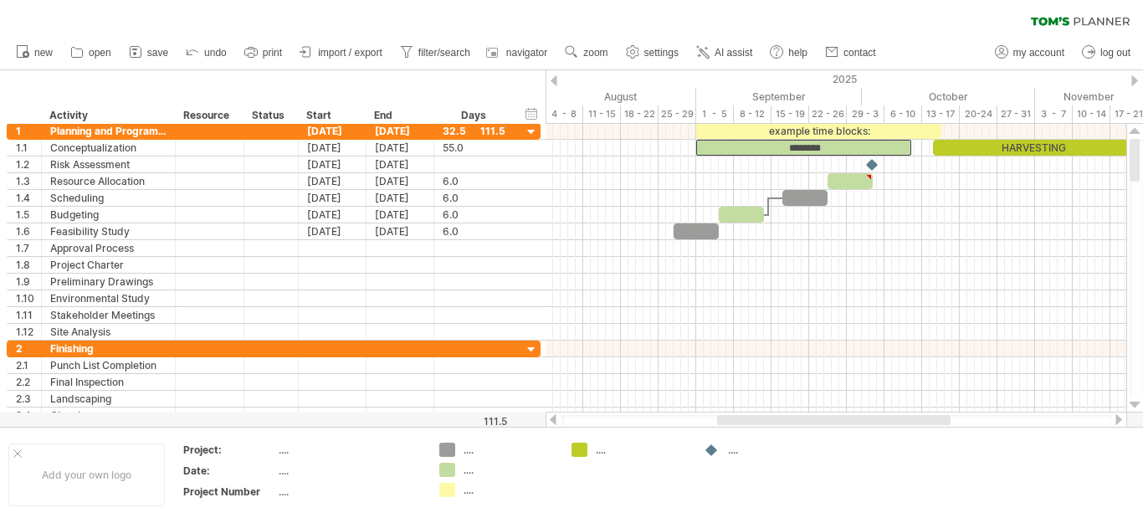
click at [1120, 414] on div at bounding box center [1118, 419] width 13 height 11
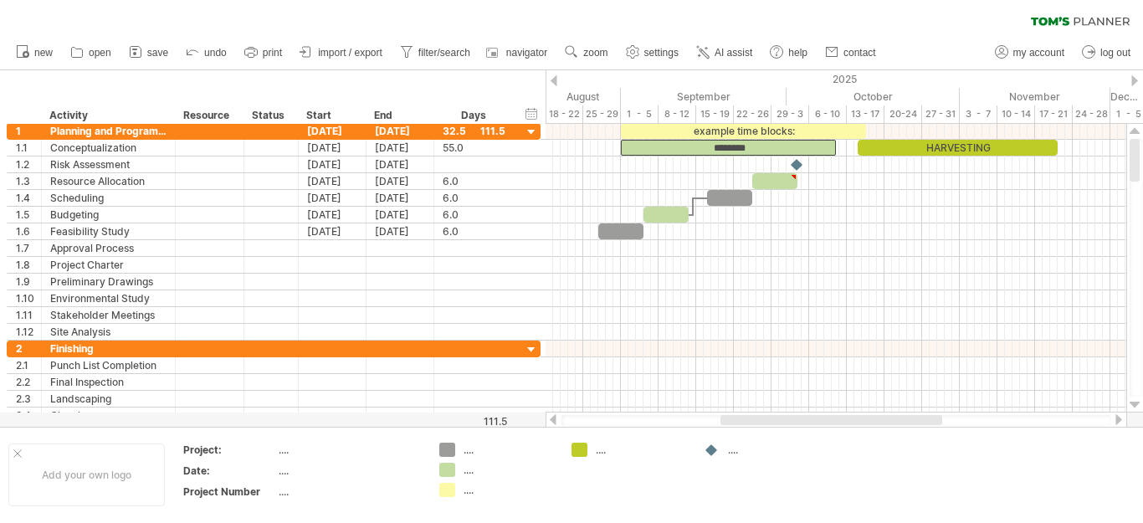
click at [1121, 424] on div at bounding box center [1118, 419] width 13 height 11
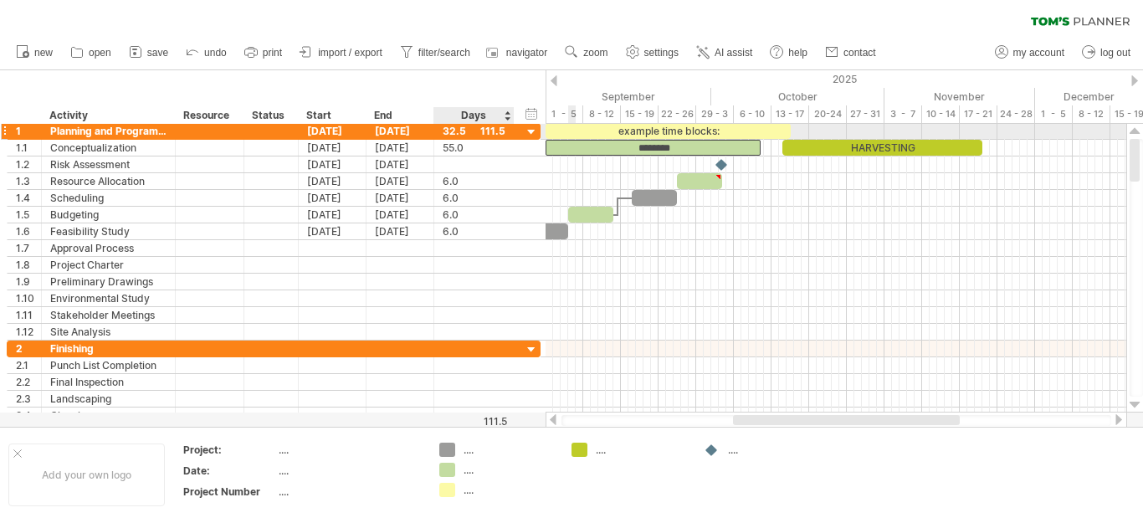
click at [536, 134] on div at bounding box center [532, 133] width 16 height 16
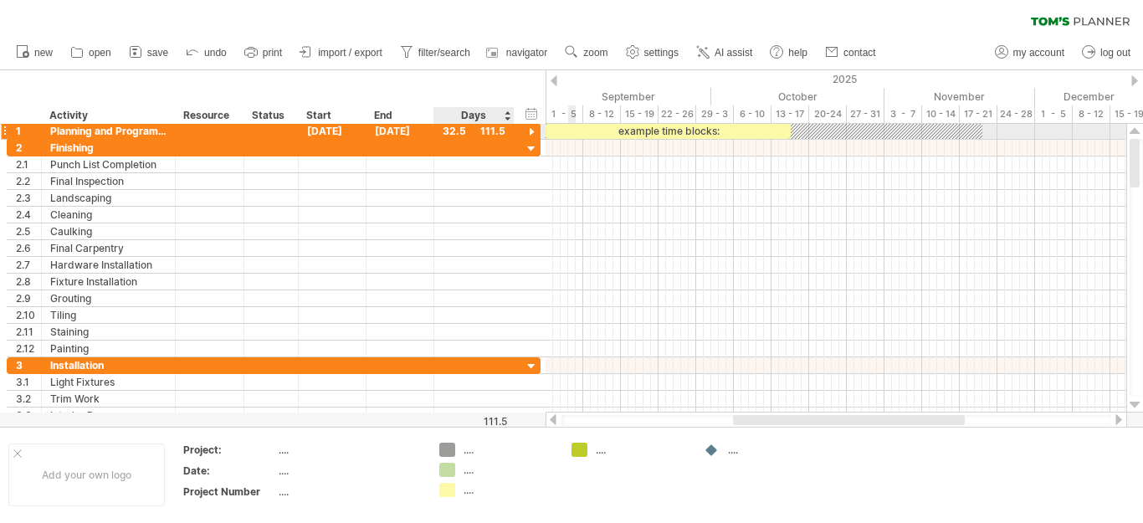
click at [530, 134] on div at bounding box center [532, 133] width 16 height 16
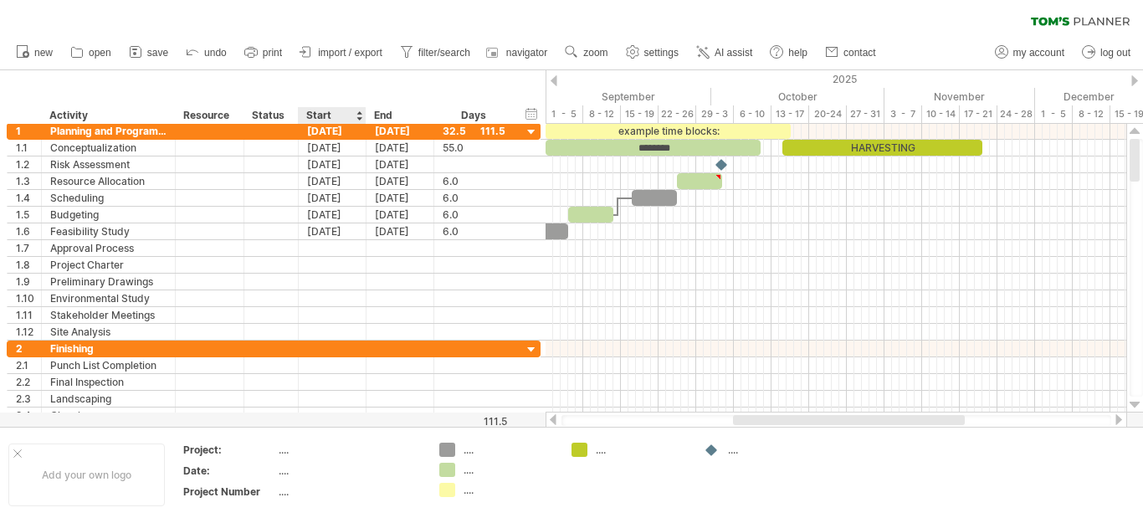
click at [361, 110] on div at bounding box center [359, 115] width 7 height 17
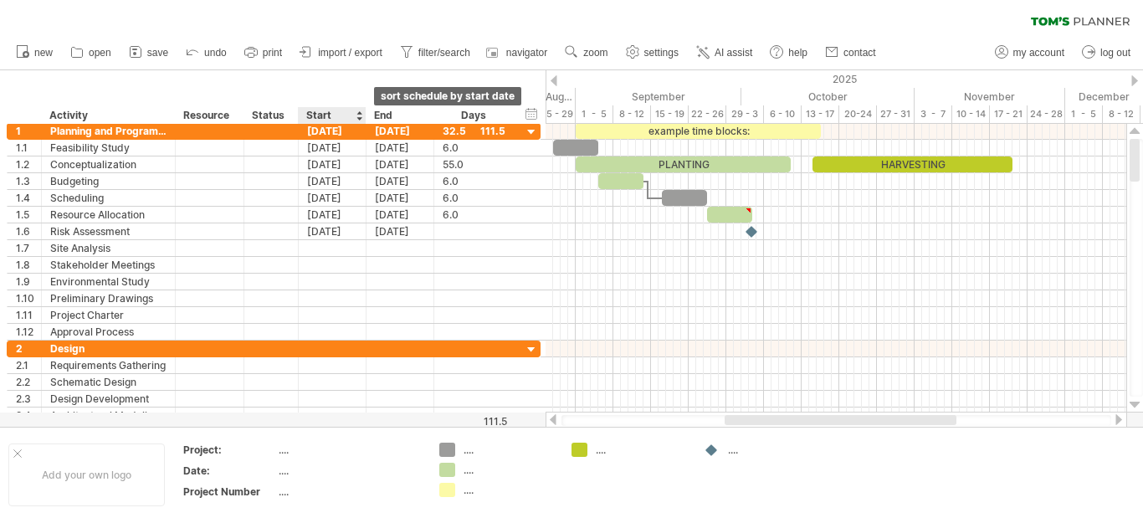
click at [360, 115] on div at bounding box center [359, 115] width 7 height 17
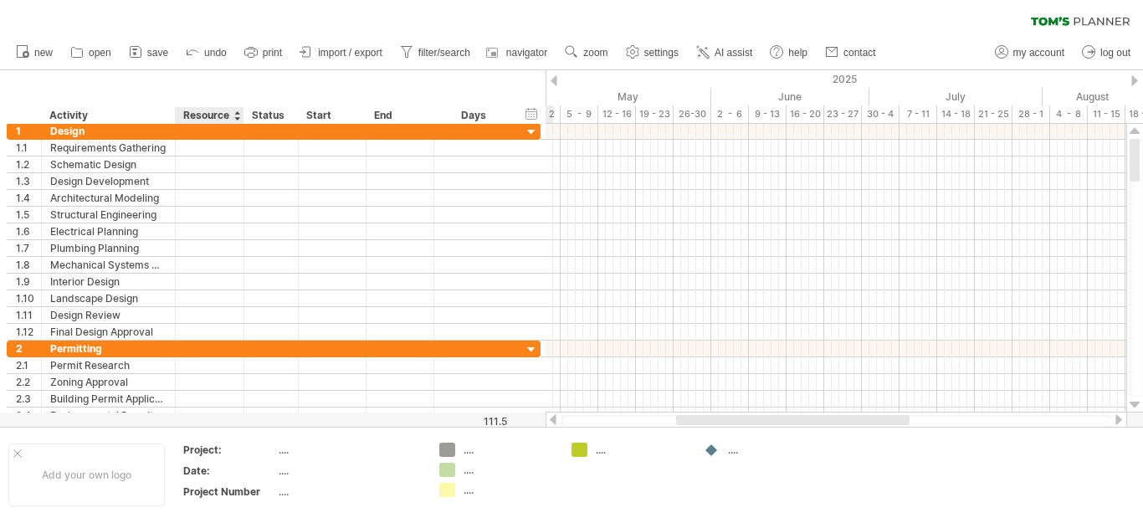
click at [218, 116] on div "Resource" at bounding box center [208, 115] width 51 height 17
click at [321, 110] on div "Start" at bounding box center [331, 115] width 50 height 17
click at [353, 121] on div "Start" at bounding box center [331, 115] width 50 height 17
click at [356, 115] on div "Start" at bounding box center [331, 115] width 50 height 17
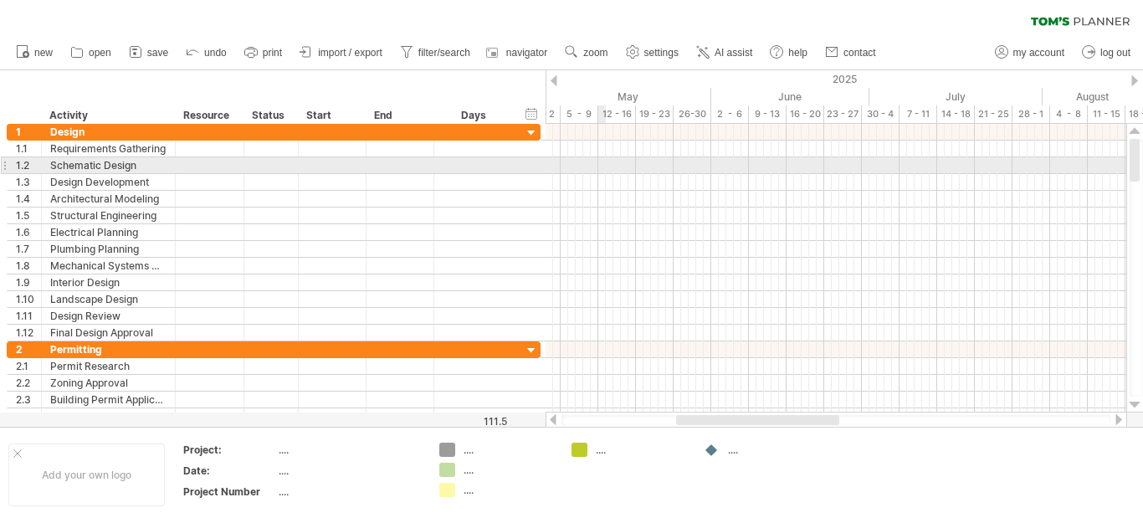
click at [604, 159] on div at bounding box center [836, 165] width 581 height 17
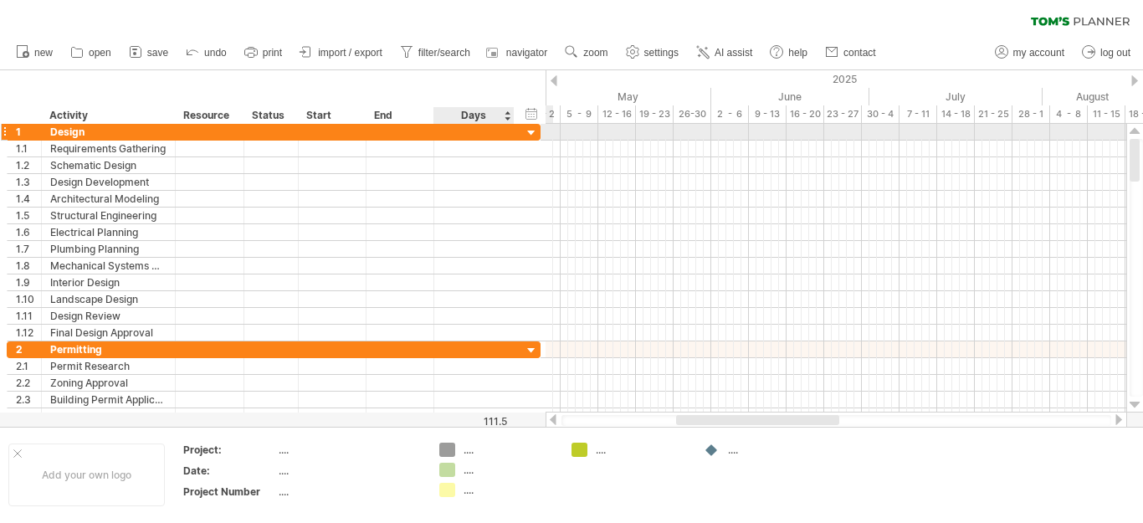
click at [508, 131] on div at bounding box center [512, 132] width 8 height 17
click at [529, 133] on div at bounding box center [532, 134] width 16 height 16
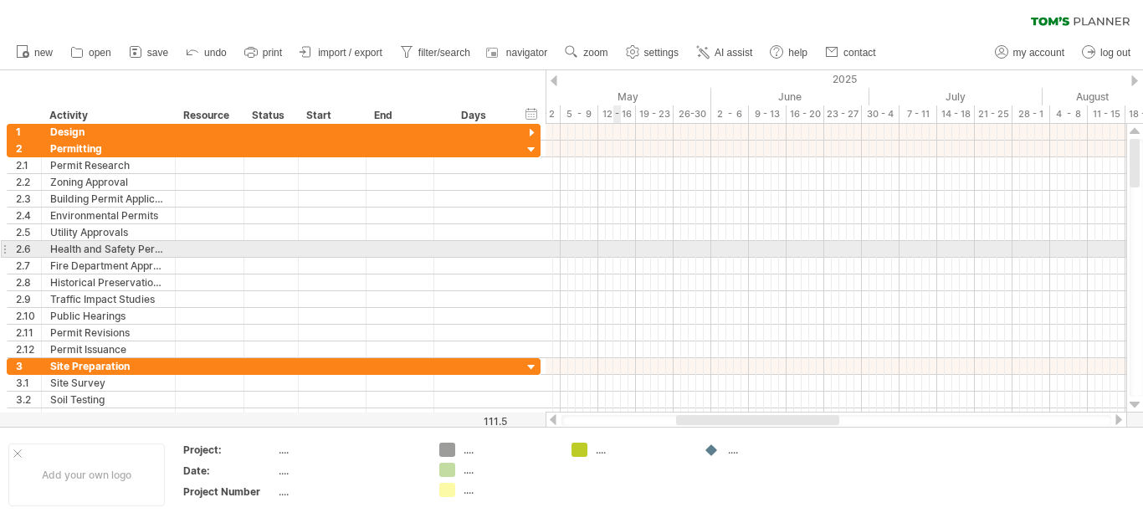
click at [618, 256] on div at bounding box center [836, 249] width 581 height 17
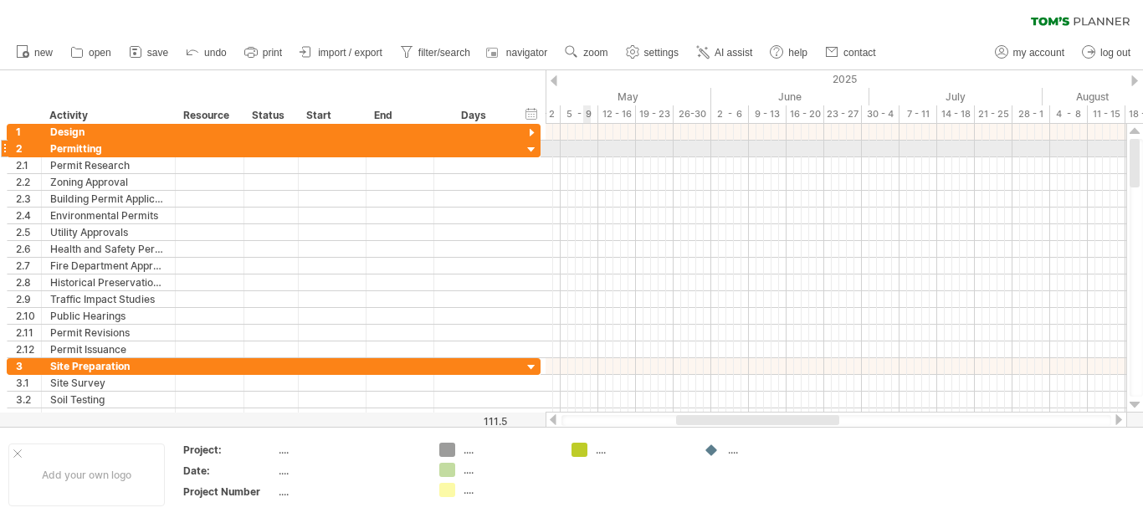
click at [583, 151] on div at bounding box center [836, 149] width 581 height 17
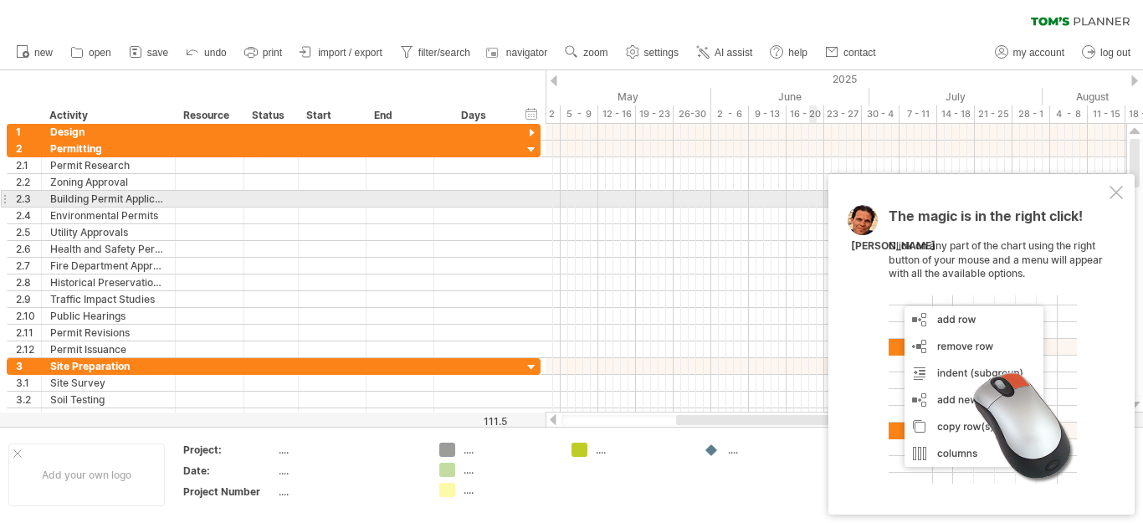
click at [1114, 194] on div at bounding box center [1116, 192] width 13 height 13
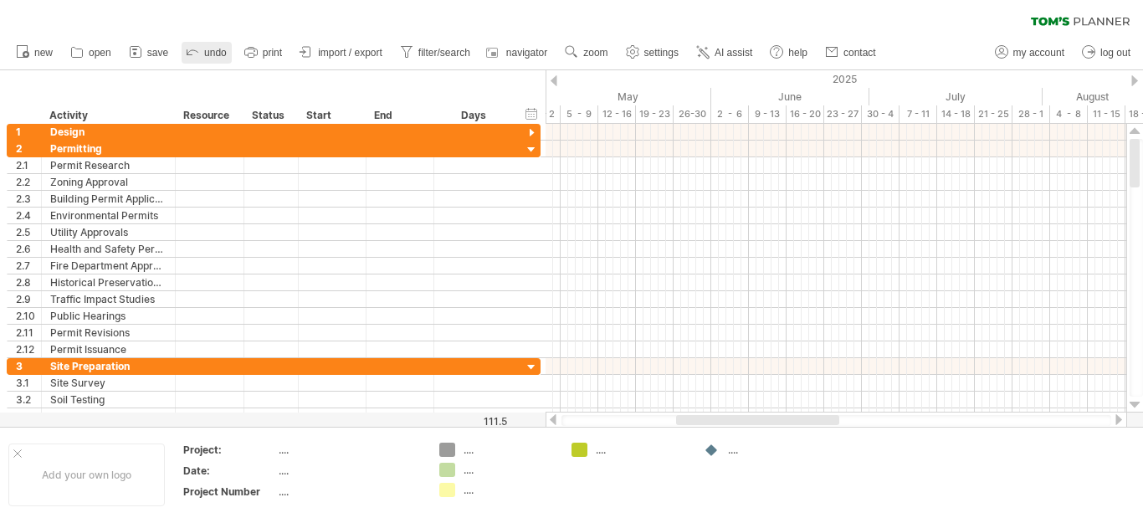
click at [208, 58] on span "undo" at bounding box center [215, 53] width 23 height 12
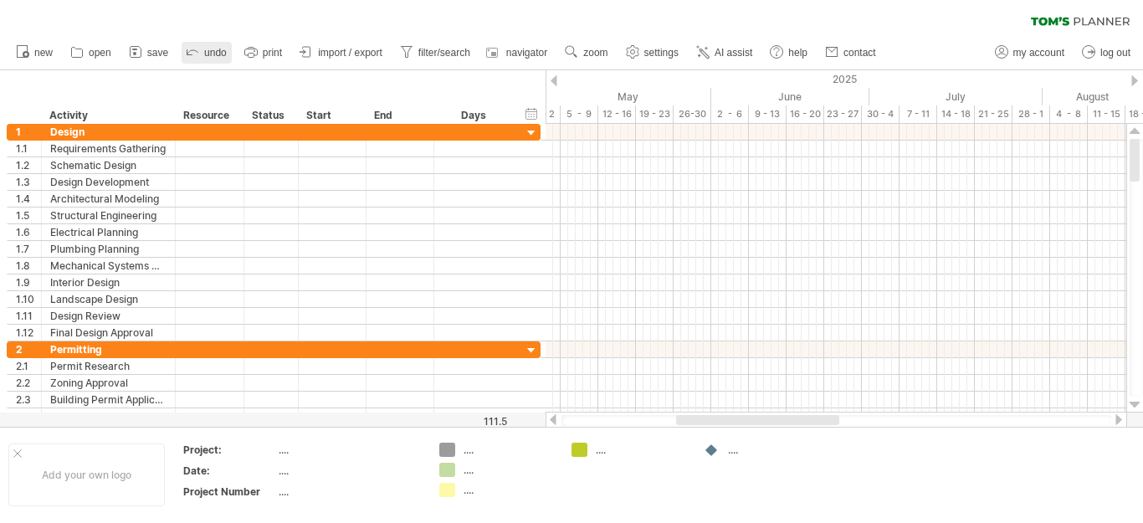
click at [208, 55] on span "undo" at bounding box center [215, 53] width 23 height 12
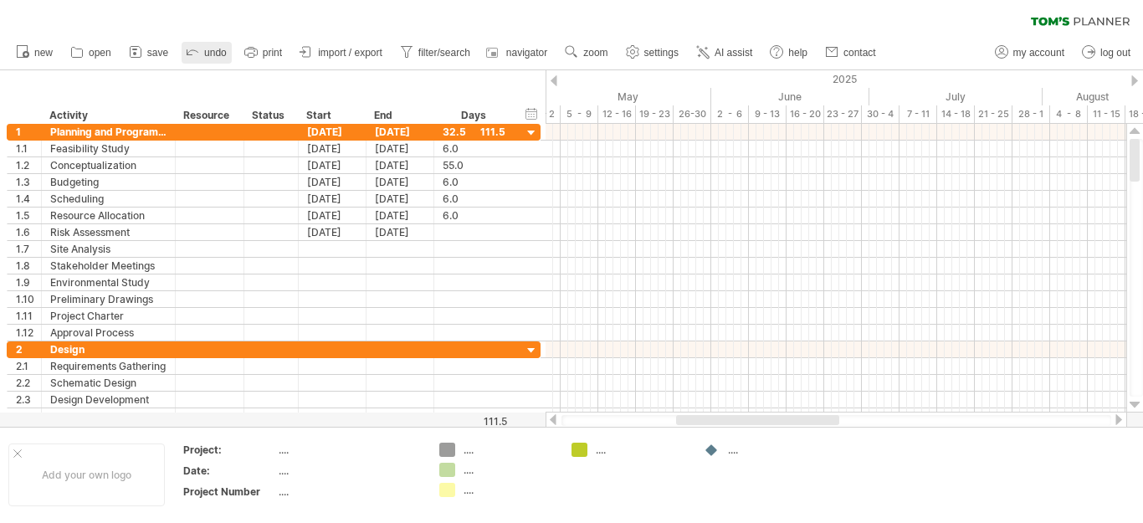
click at [208, 55] on span "undo" at bounding box center [215, 53] width 23 height 12
click at [236, 63] on ul "new open" at bounding box center [445, 52] width 875 height 35
click at [209, 53] on span "undo" at bounding box center [215, 53] width 23 height 12
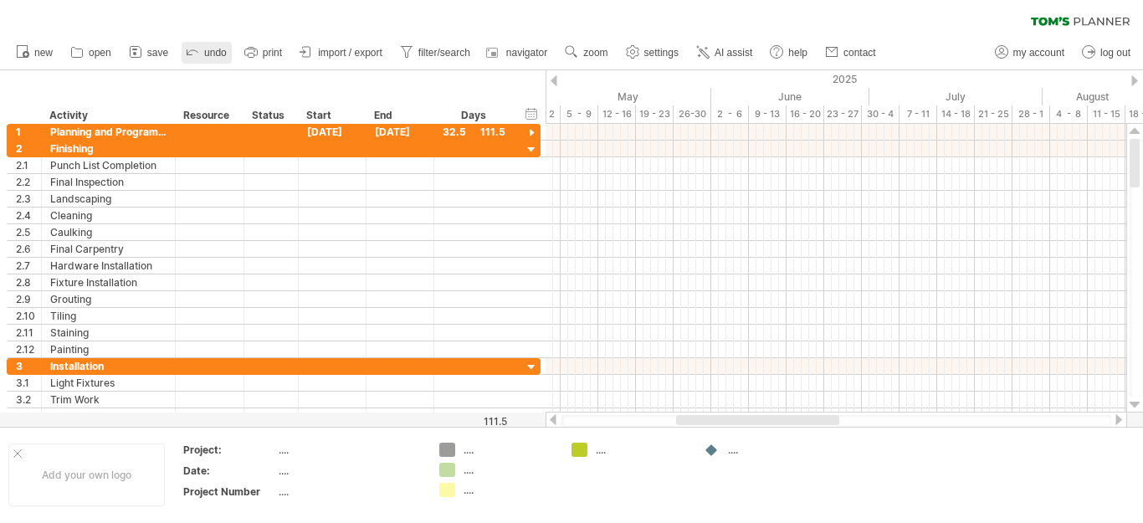
click at [208, 46] on link "undo" at bounding box center [207, 53] width 50 height 22
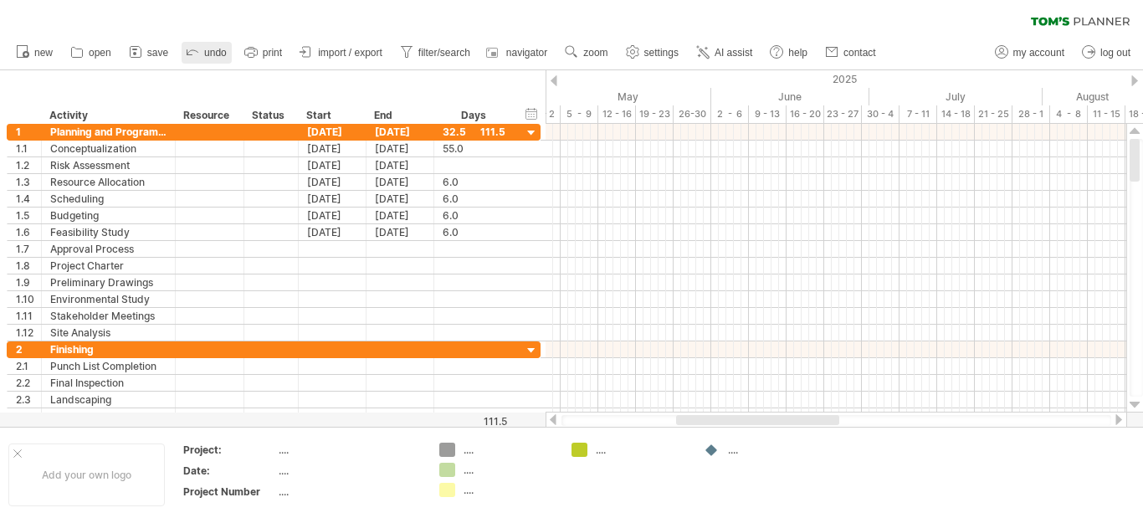
click at [208, 45] on link "undo" at bounding box center [207, 53] width 50 height 22
click at [1132, 79] on div at bounding box center [1135, 80] width 7 height 11
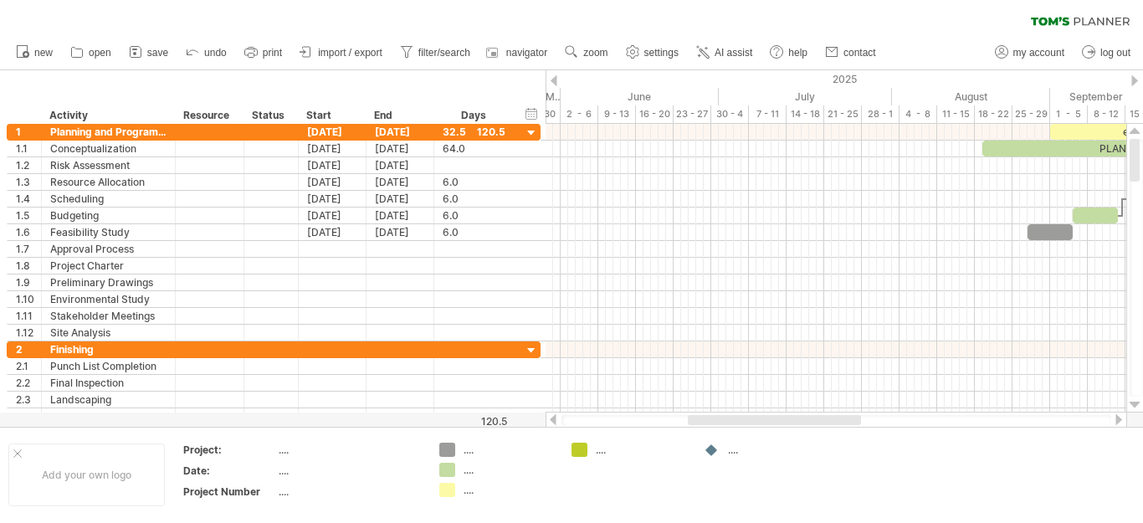
click at [1132, 79] on div at bounding box center [1135, 80] width 7 height 11
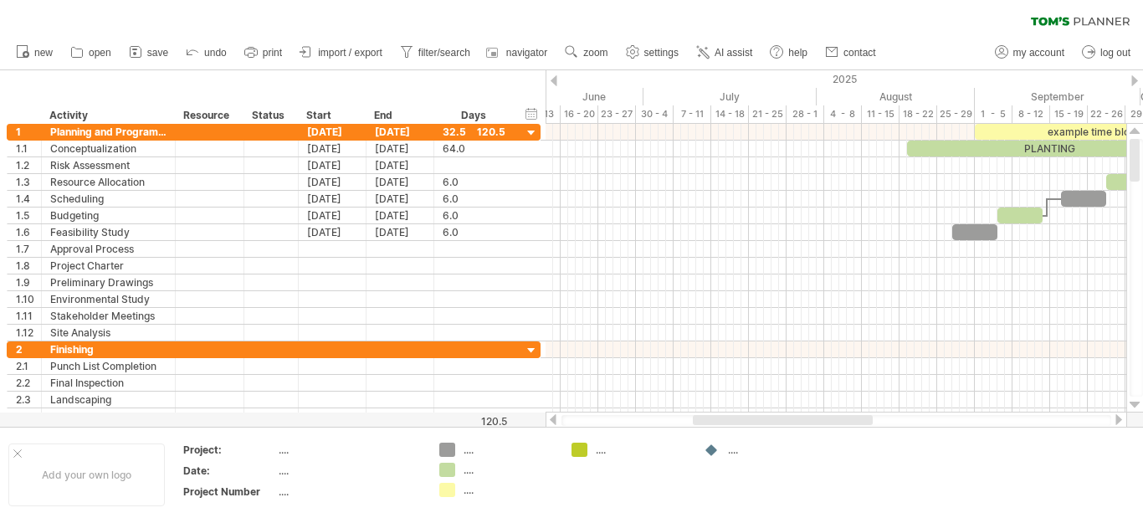
click at [1132, 79] on div at bounding box center [1135, 80] width 7 height 11
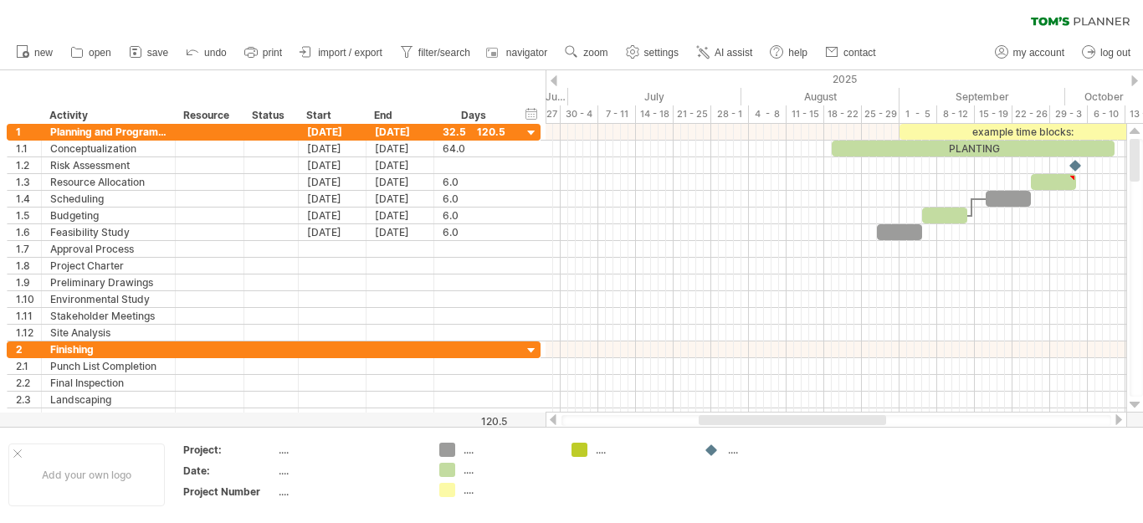
click at [1132, 79] on div at bounding box center [1135, 80] width 7 height 11
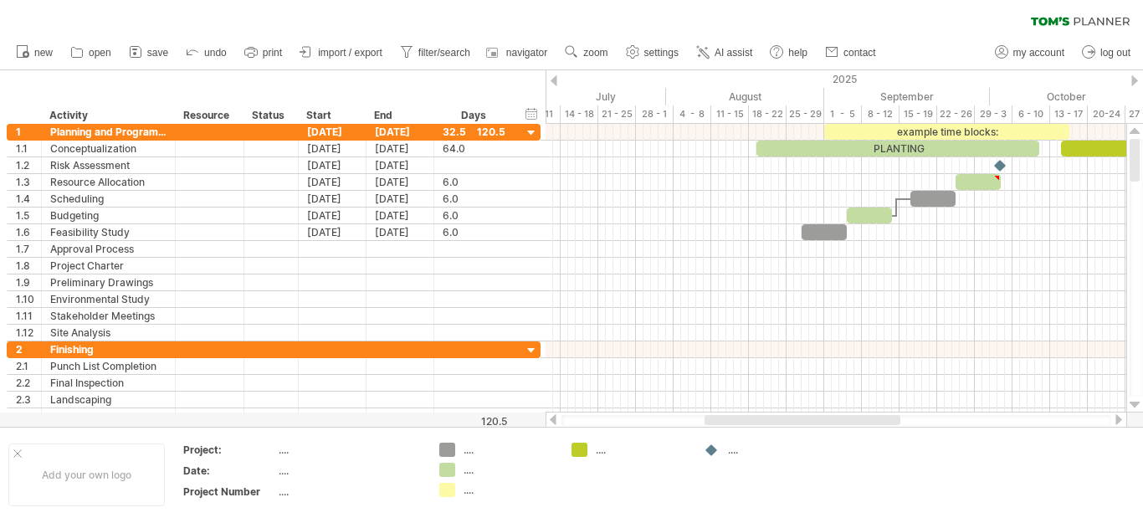
click at [1132, 79] on div at bounding box center [1135, 80] width 7 height 11
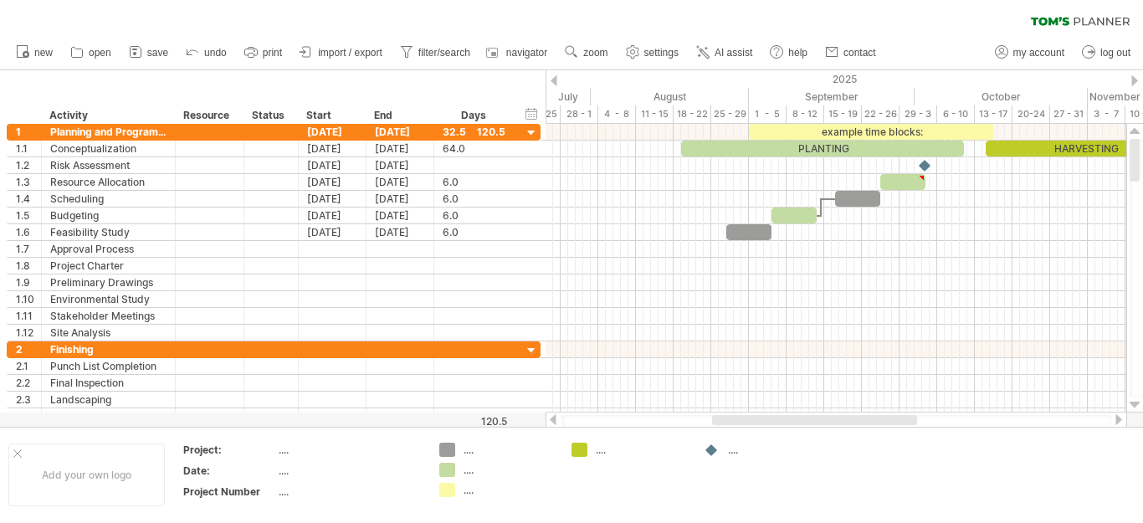
click at [1130, 79] on div "2025" at bounding box center [429, 79] width 1966 height 18
click at [1128, 79] on div "2025" at bounding box center [429, 79] width 1966 height 18
click at [1131, 79] on div "2025" at bounding box center [429, 79] width 1966 height 18
click at [1130, 78] on div "2025" at bounding box center [429, 79] width 1966 height 18
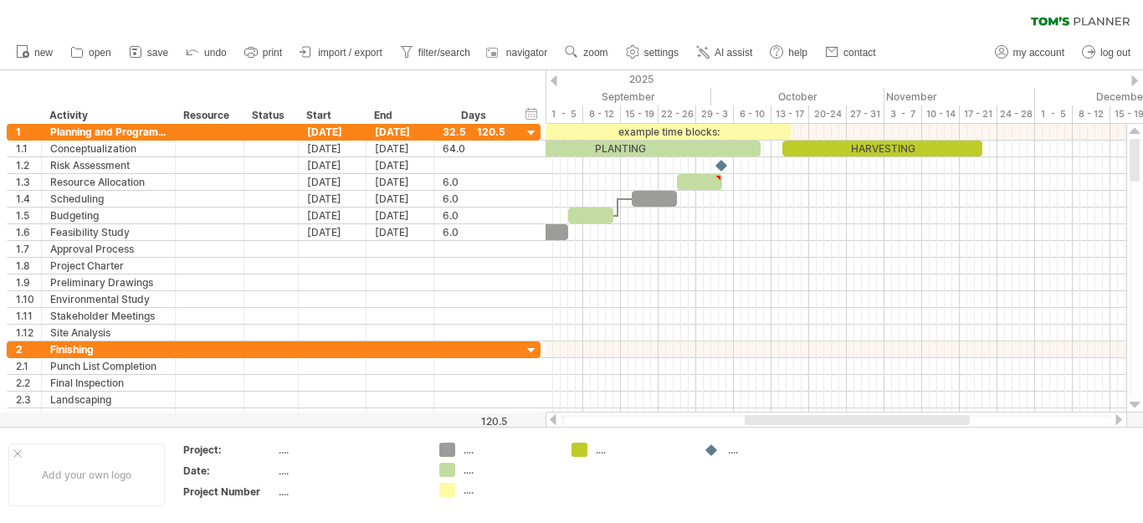
drag, startPoint x: 745, startPoint y: 95, endPoint x: 542, endPoint y: 103, distance: 202.7
click at [542, 103] on div "Trying to reach [DOMAIN_NAME] Connected again... 0% clear filter new 1" at bounding box center [571, 261] width 1143 height 523
drag, startPoint x: 538, startPoint y: 80, endPoint x: 468, endPoint y: 78, distance: 70.3
click at [468, 78] on div "hide start/end/duration show start/end/duration ******** Activity ******** Reso…" at bounding box center [273, 97] width 546 height 54
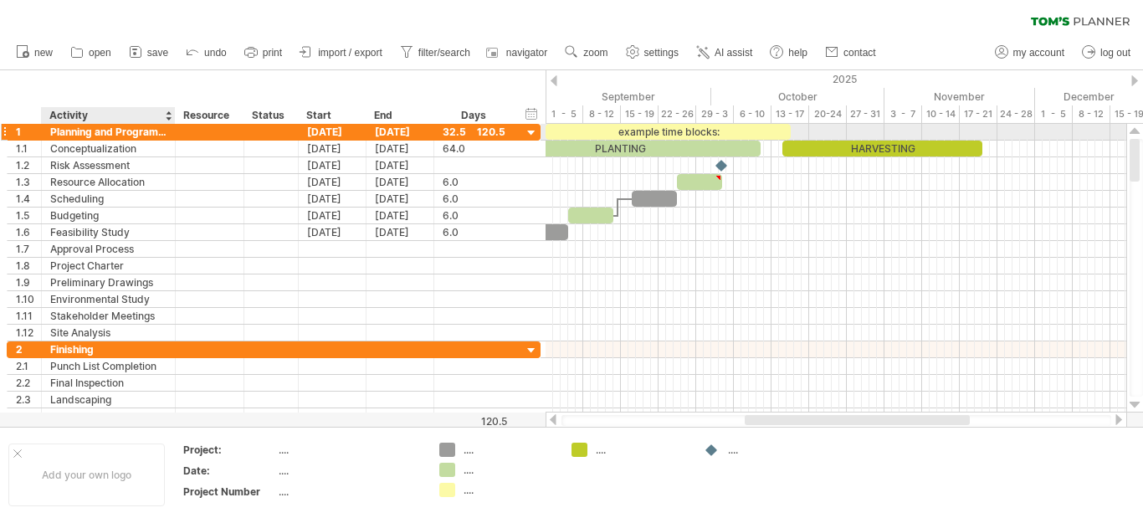
click at [100, 131] on div "Planning and Programming" at bounding box center [108, 132] width 116 height 16
click at [162, 132] on input "**********" at bounding box center [108, 132] width 116 height 16
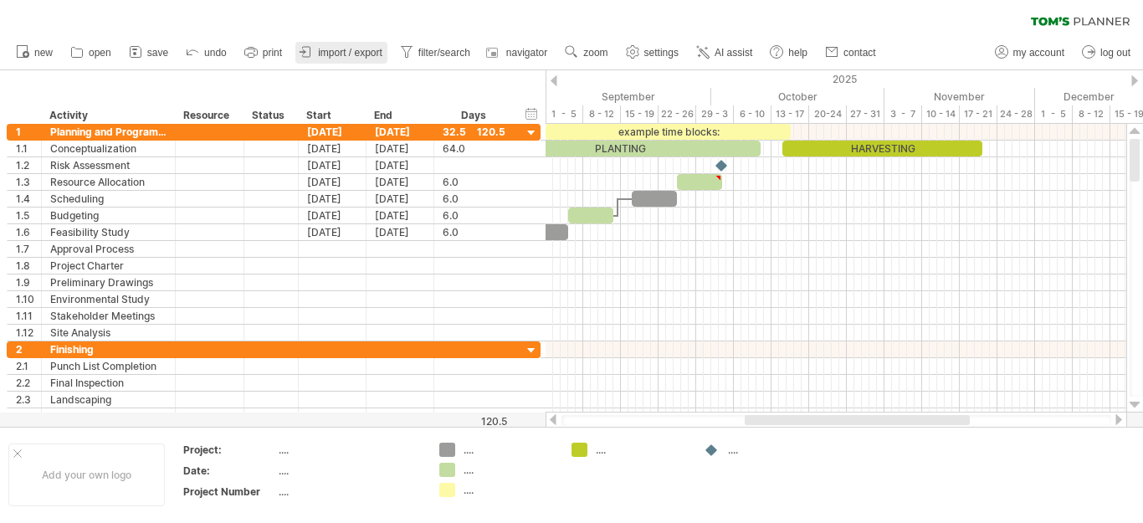
click at [341, 52] on span "import / export" at bounding box center [350, 53] width 64 height 12
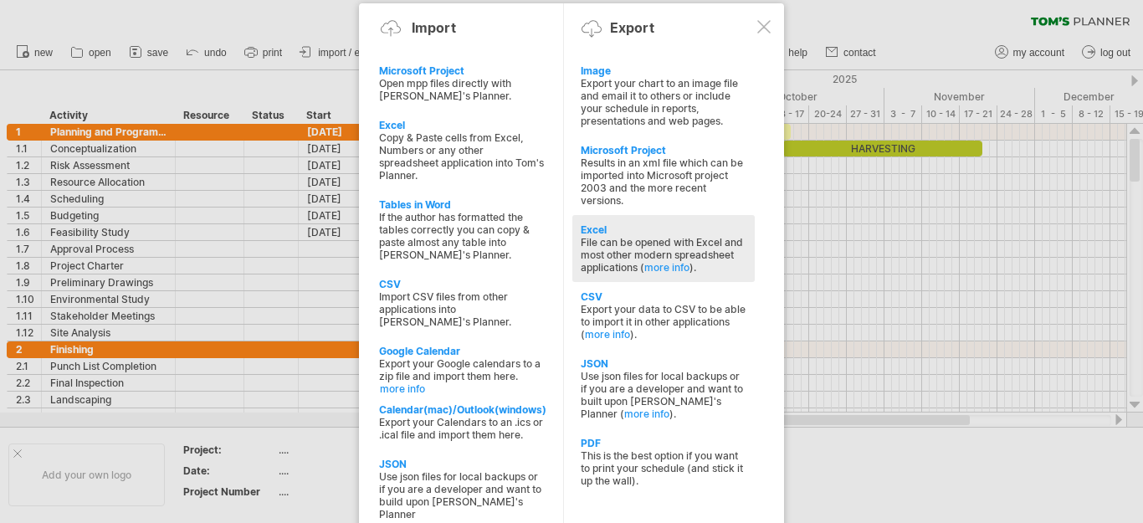
click at [616, 233] on div "Excel" at bounding box center [664, 229] width 166 height 13
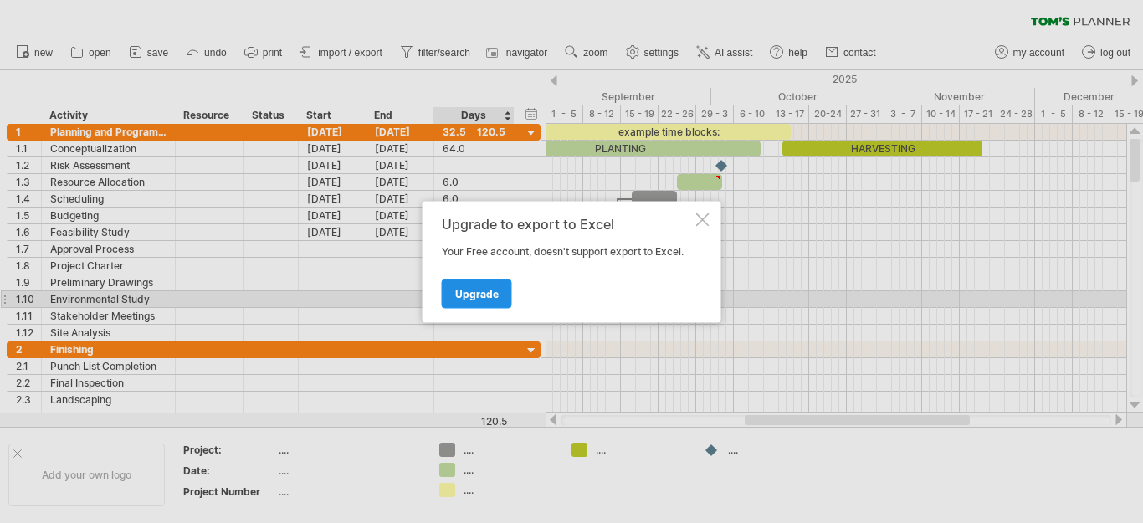
click at [489, 301] on link "Upgrade" at bounding box center [477, 293] width 70 height 29
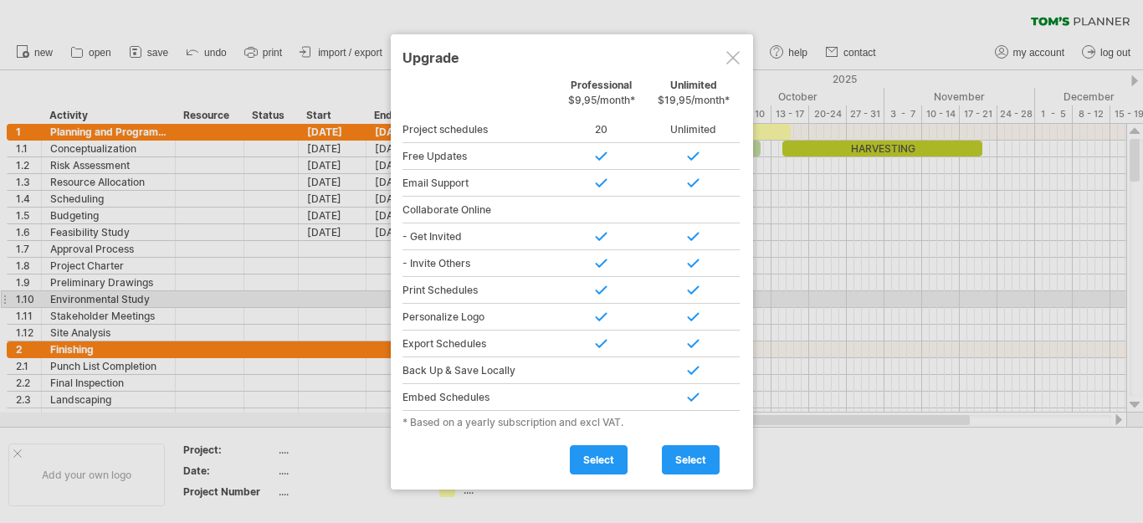
click at [730, 55] on div at bounding box center [732, 57] width 13 height 13
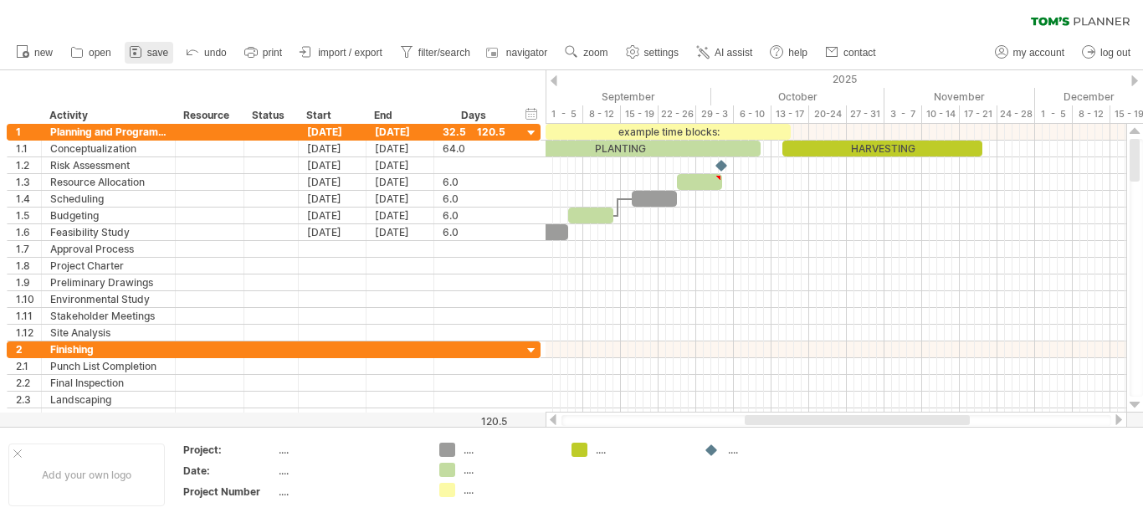
click at [134, 54] on rect at bounding box center [134, 53] width 3 height 3
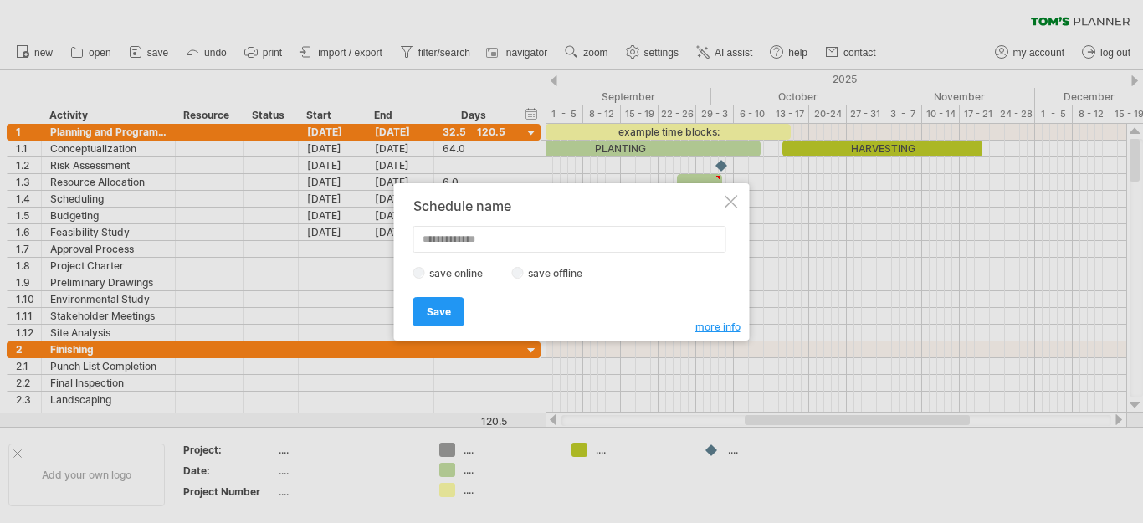
click at [560, 270] on label "save offline" at bounding box center [560, 273] width 73 height 13
click at [436, 314] on span "Save" at bounding box center [439, 311] width 24 height 13
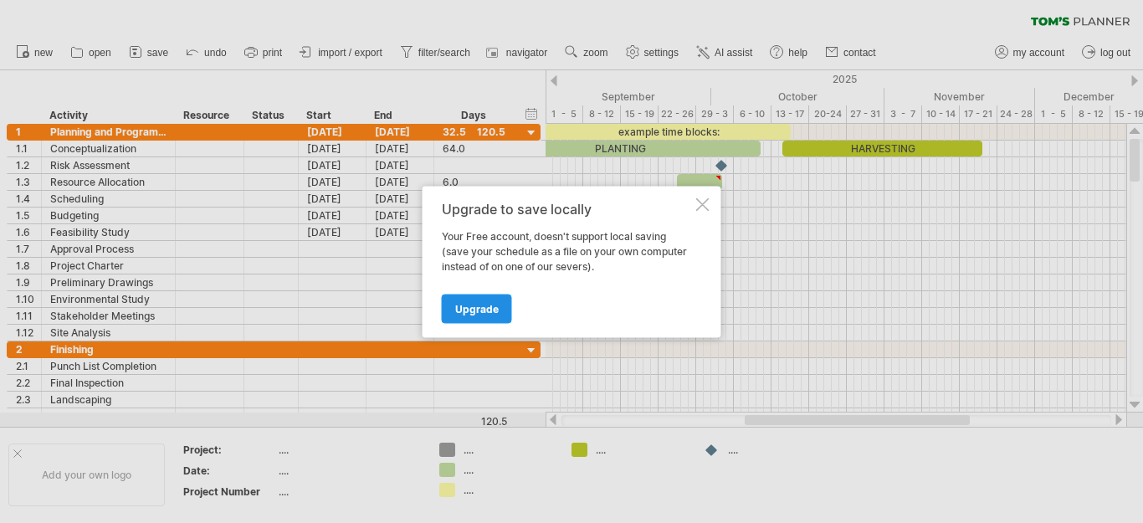
click at [486, 310] on span "Upgrade" at bounding box center [477, 308] width 44 height 13
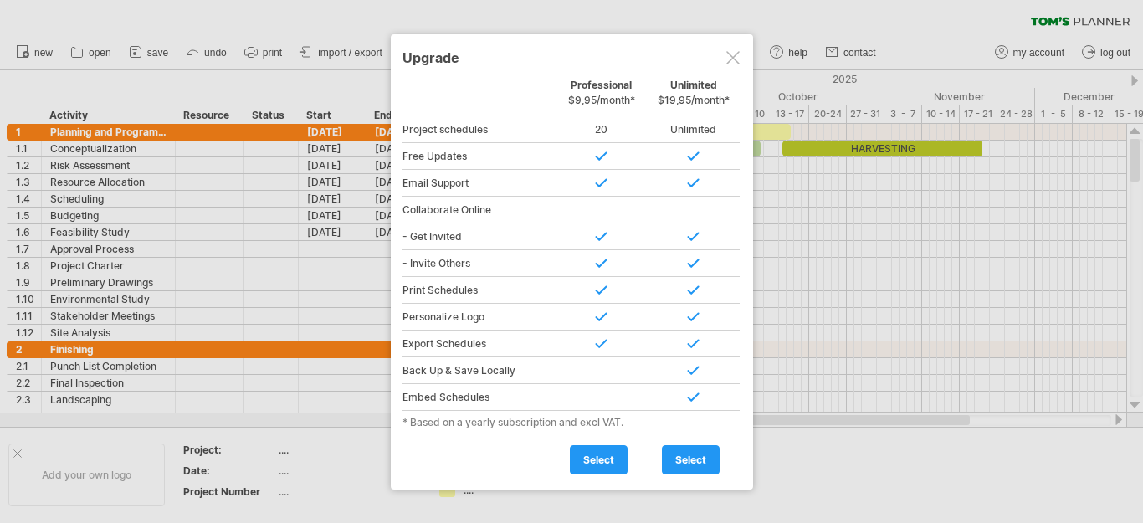
click at [730, 57] on div at bounding box center [732, 57] width 13 height 13
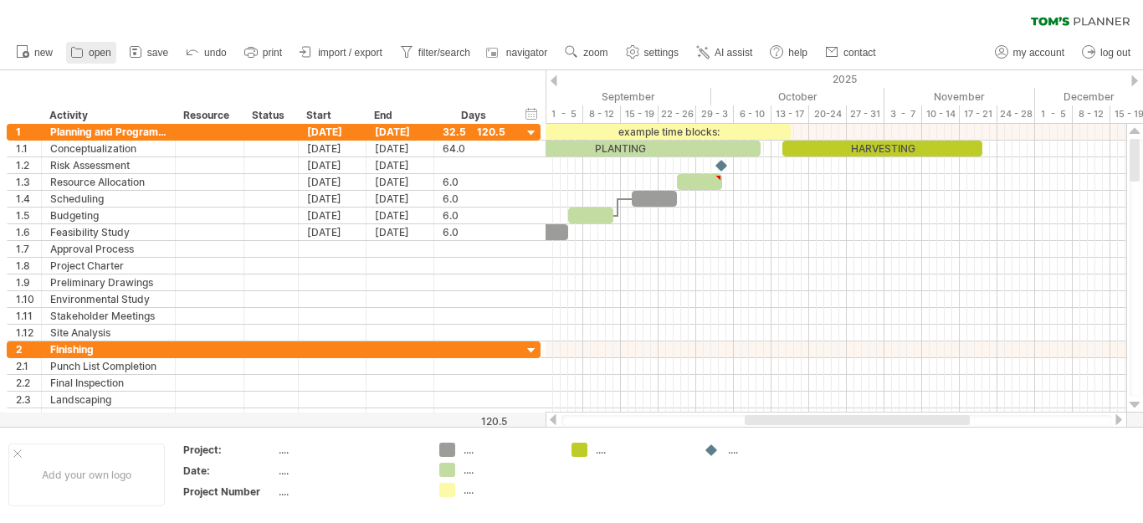
click at [100, 54] on span "open" at bounding box center [100, 53] width 23 height 12
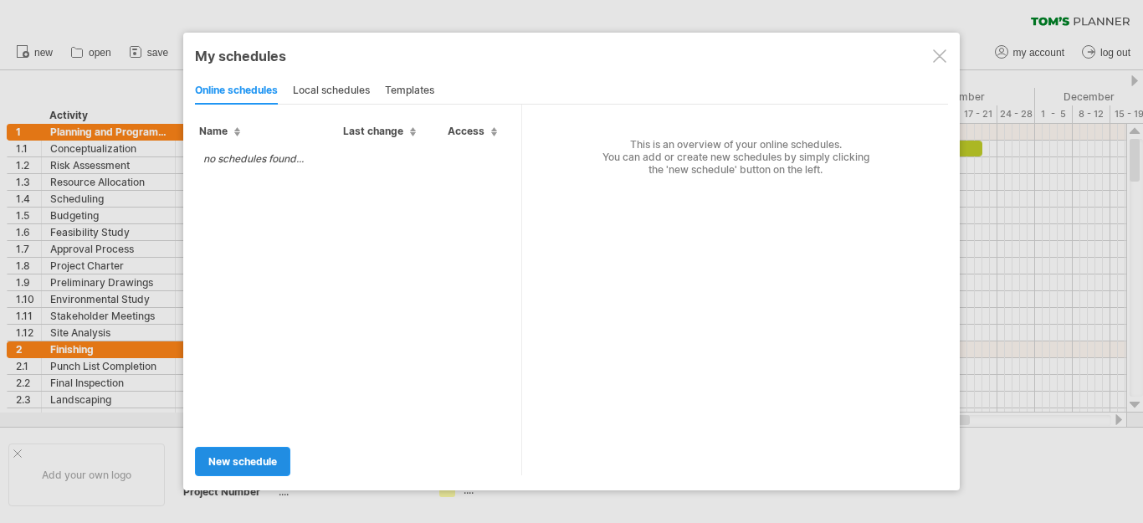
click at [244, 464] on span "new schedule" at bounding box center [242, 461] width 69 height 13
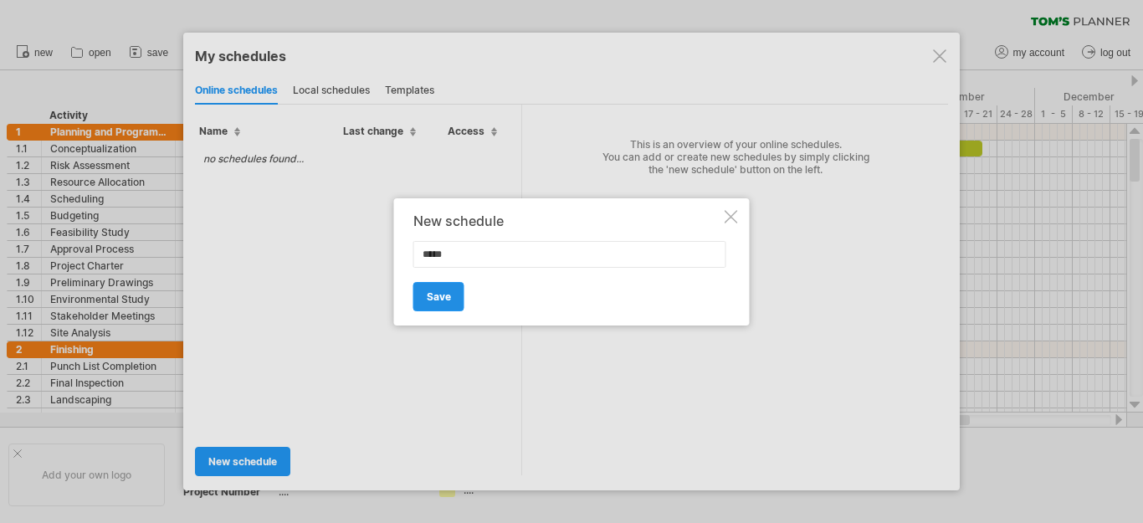
type input "*****"
click at [449, 290] on span "Save" at bounding box center [439, 296] width 24 height 13
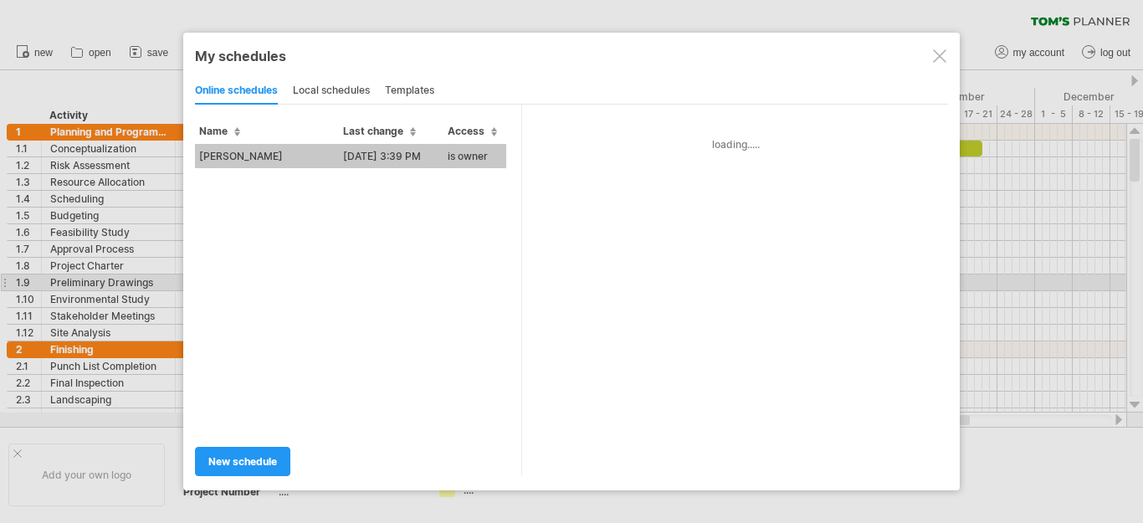
type input "*****"
type input "**********"
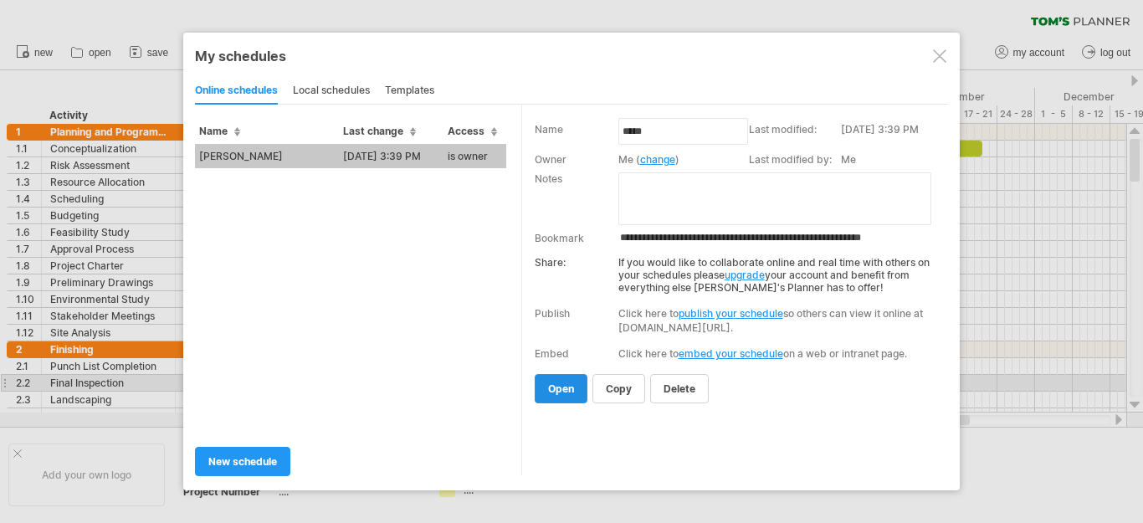
click at [562, 384] on span "open" at bounding box center [561, 388] width 26 height 13
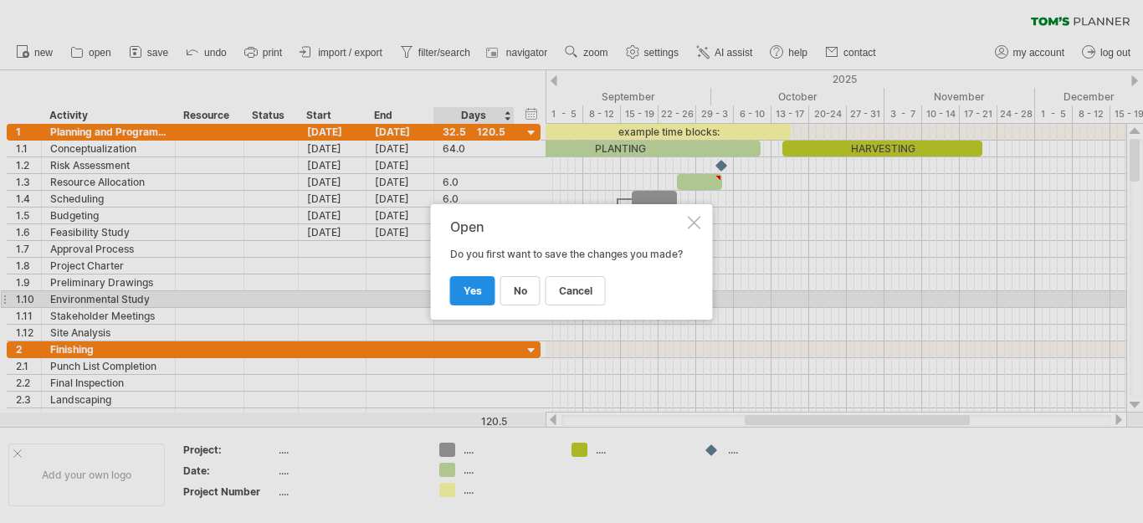
click at [480, 296] on span "yes" at bounding box center [473, 291] width 18 height 13
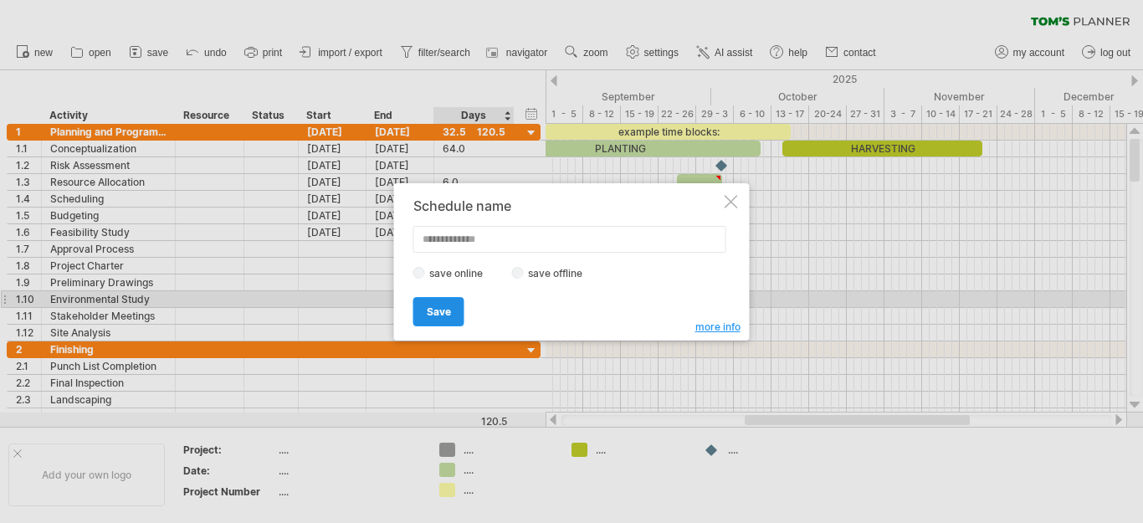
click at [462, 300] on link "Save" at bounding box center [438, 311] width 51 height 29
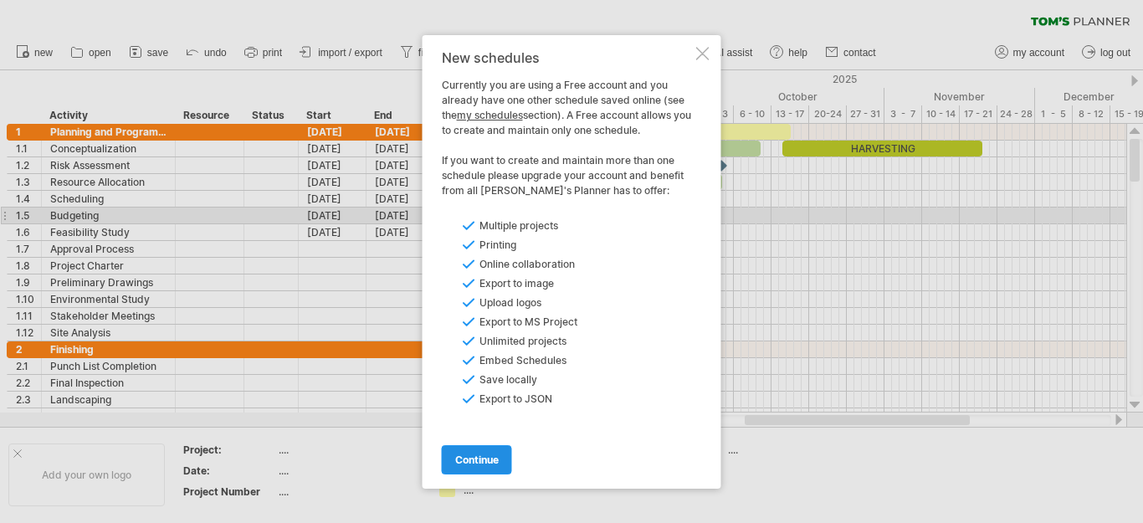
click at [489, 455] on span "continue" at bounding box center [477, 460] width 44 height 13
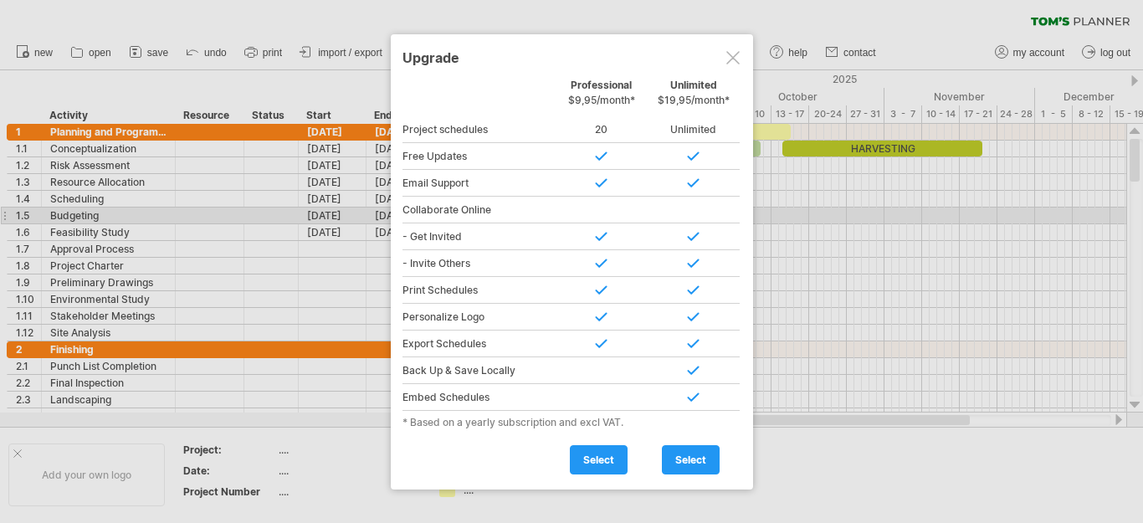
click at [736, 58] on div at bounding box center [732, 57] width 13 height 13
